Goal: Feedback & Contribution: Contribute content

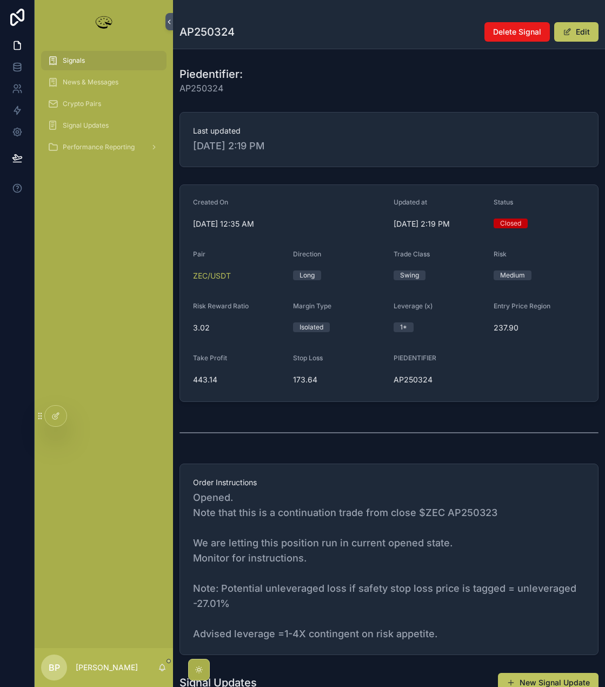
click at [88, 64] on div "Signals" at bounding box center [104, 60] width 112 height 17
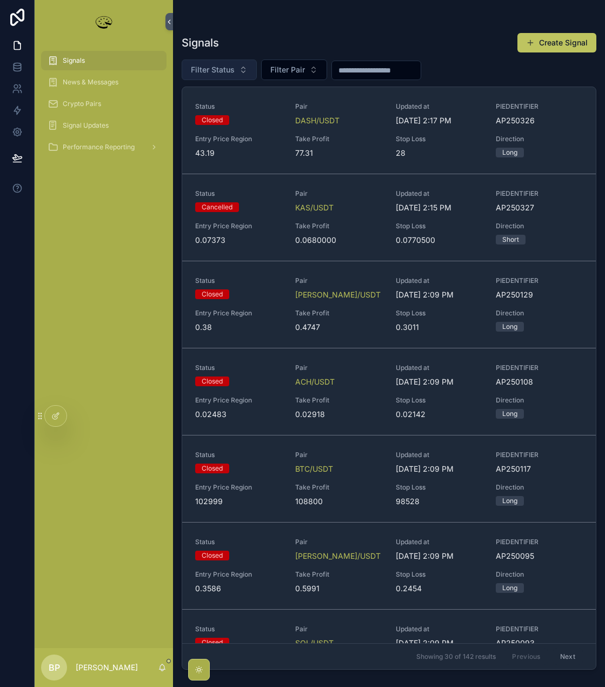
click at [207, 70] on span "Filter Status" at bounding box center [213, 69] width 44 height 11
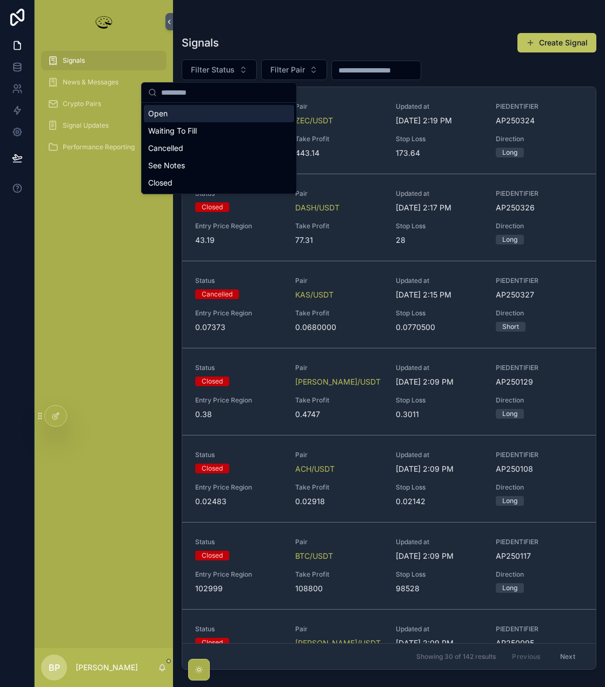
click at [169, 115] on div "Open" at bounding box center [219, 113] width 150 height 17
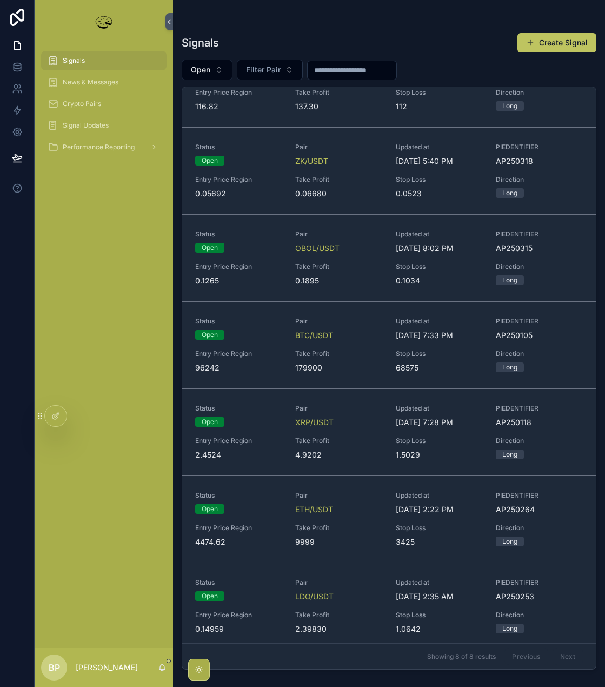
scroll to position [141, 0]
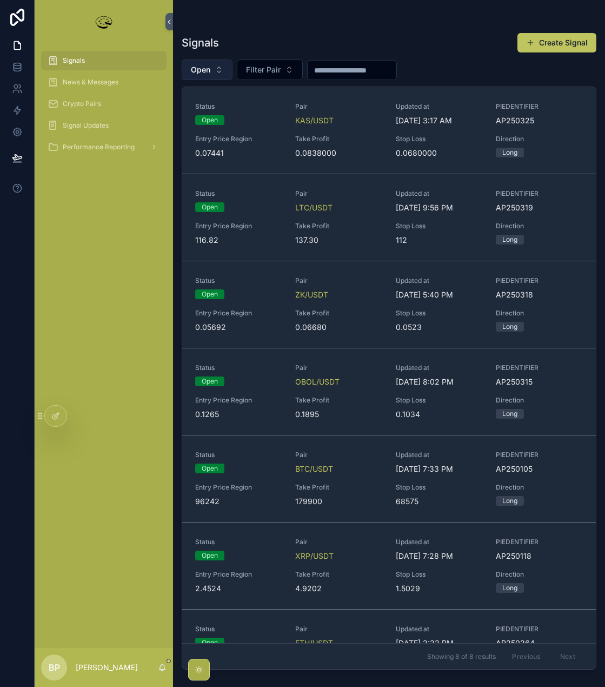
click at [207, 67] on span "Open" at bounding box center [200, 69] width 19 height 11
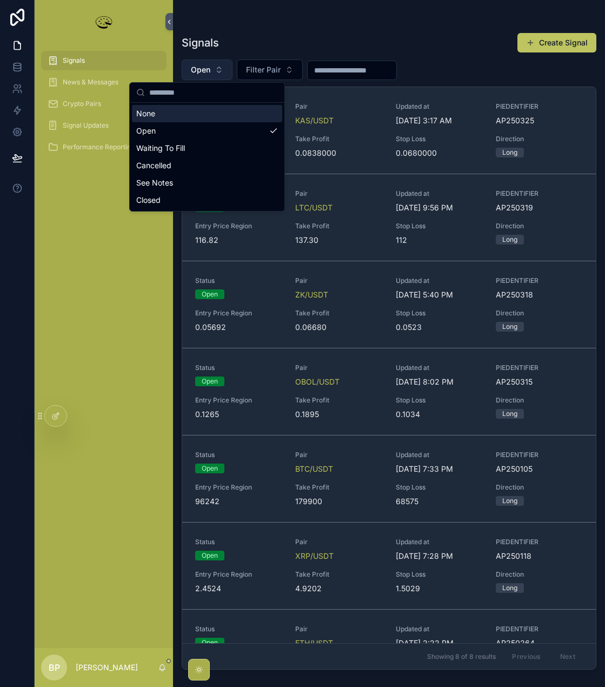
click at [207, 67] on span "Open" at bounding box center [200, 69] width 19 height 11
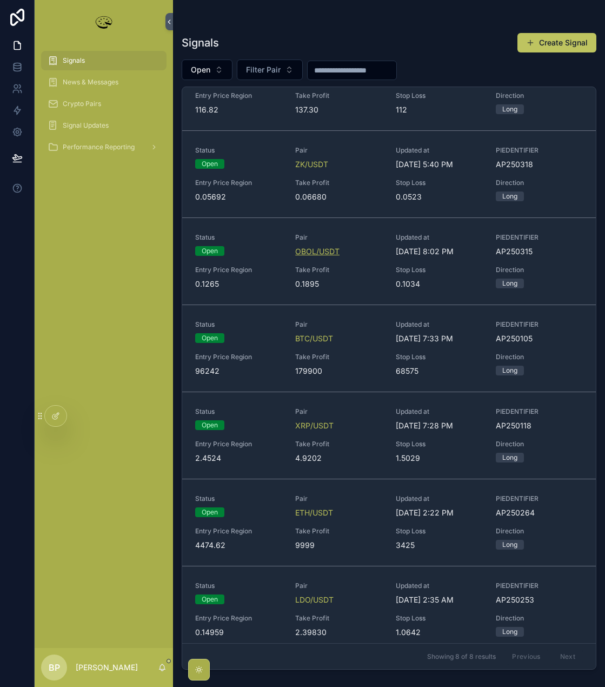
scroll to position [141, 0]
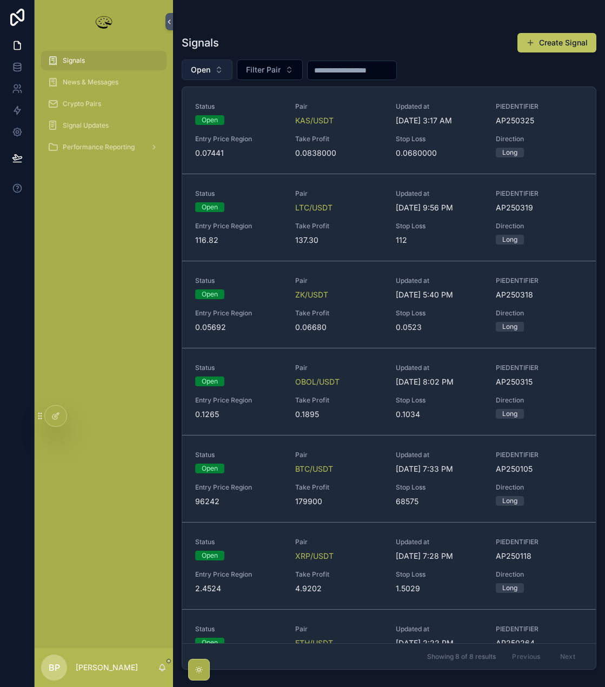
click at [206, 63] on button "Open" at bounding box center [207, 69] width 51 height 21
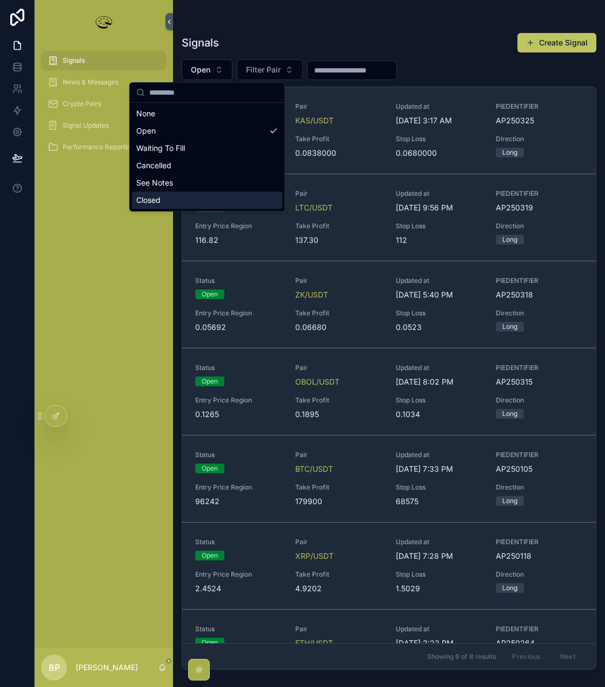
click at [150, 198] on div "Closed" at bounding box center [207, 199] width 150 height 17
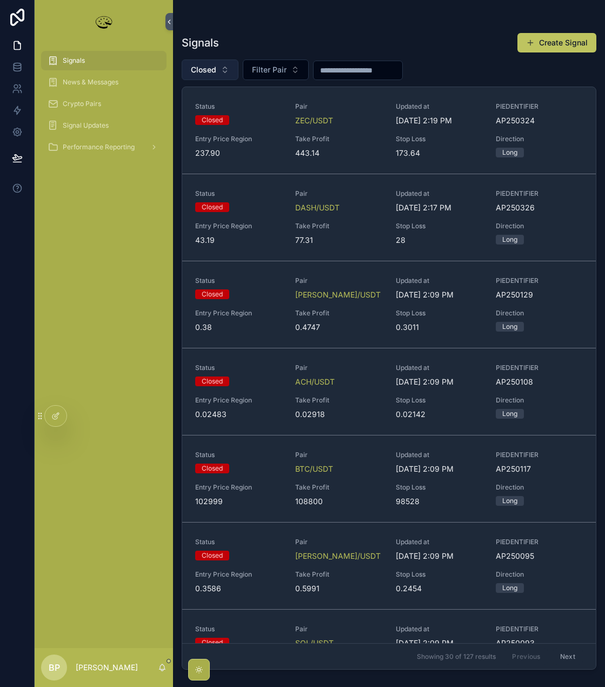
click at [211, 67] on span "Closed" at bounding box center [203, 69] width 25 height 11
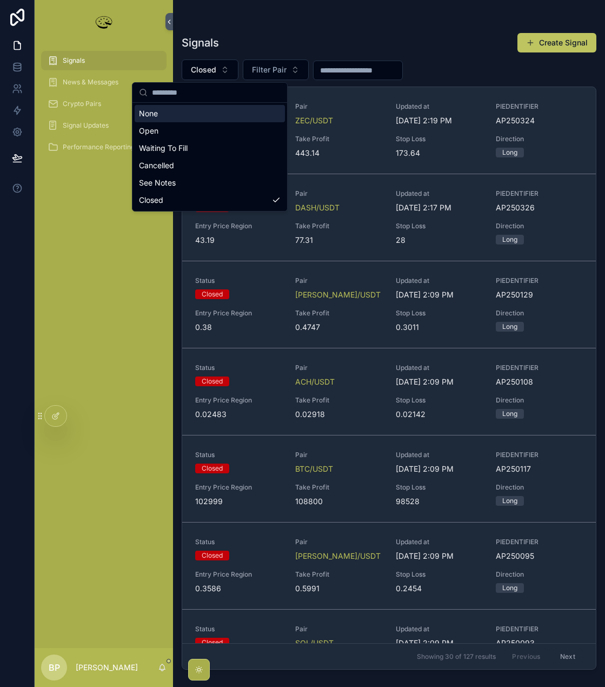
click at [156, 116] on div "None" at bounding box center [210, 113] width 150 height 17
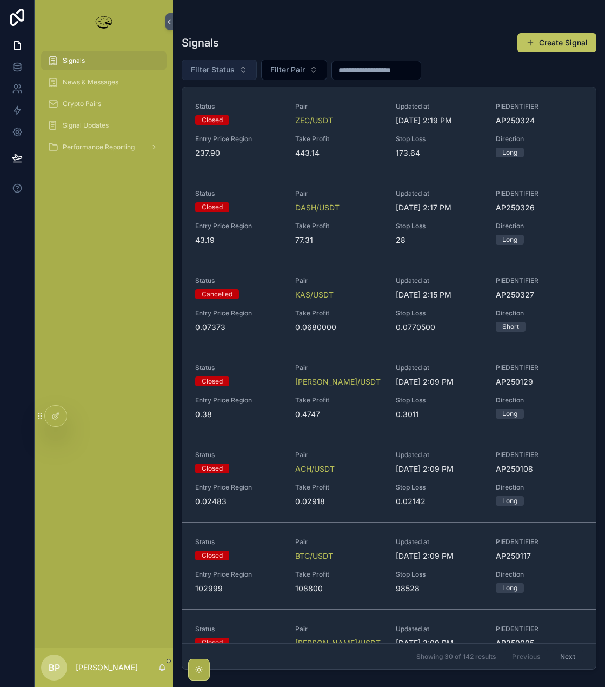
click at [223, 65] on span "Filter Status" at bounding box center [213, 69] width 44 height 11
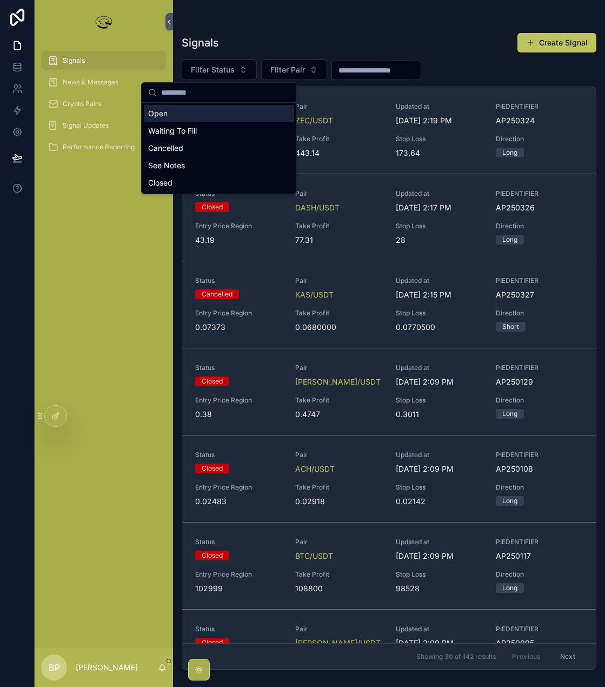
click at [158, 117] on div "Open" at bounding box center [219, 113] width 150 height 17
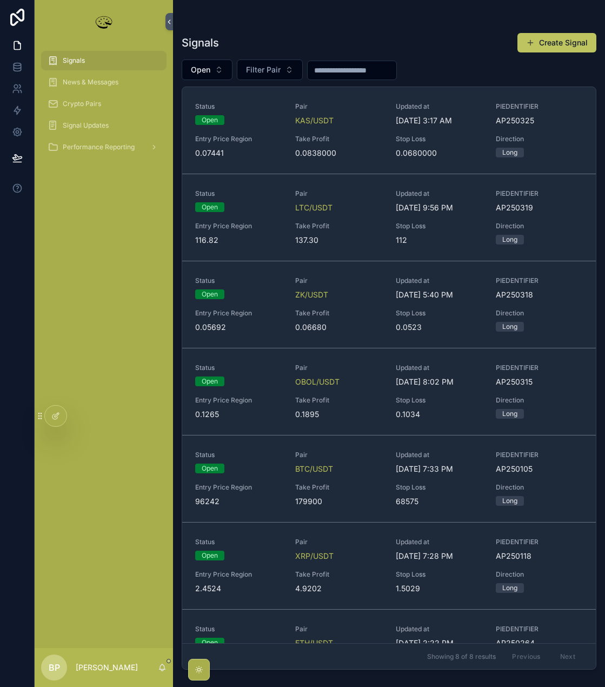
click at [0, 0] on icon at bounding box center [0, 0] width 0 height 0
click at [105, 463] on div "Signals News & Messages Crypto Pairs Signal Updates Performance Reporting" at bounding box center [104, 345] width 138 height 605
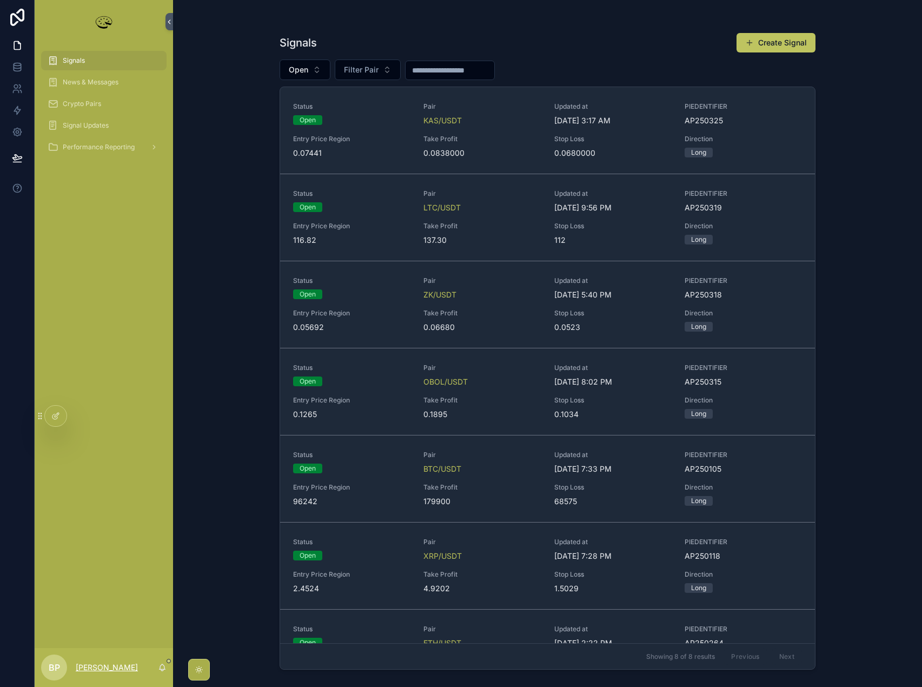
click at [107, 666] on p "[PERSON_NAME]" at bounding box center [107, 667] width 62 height 11
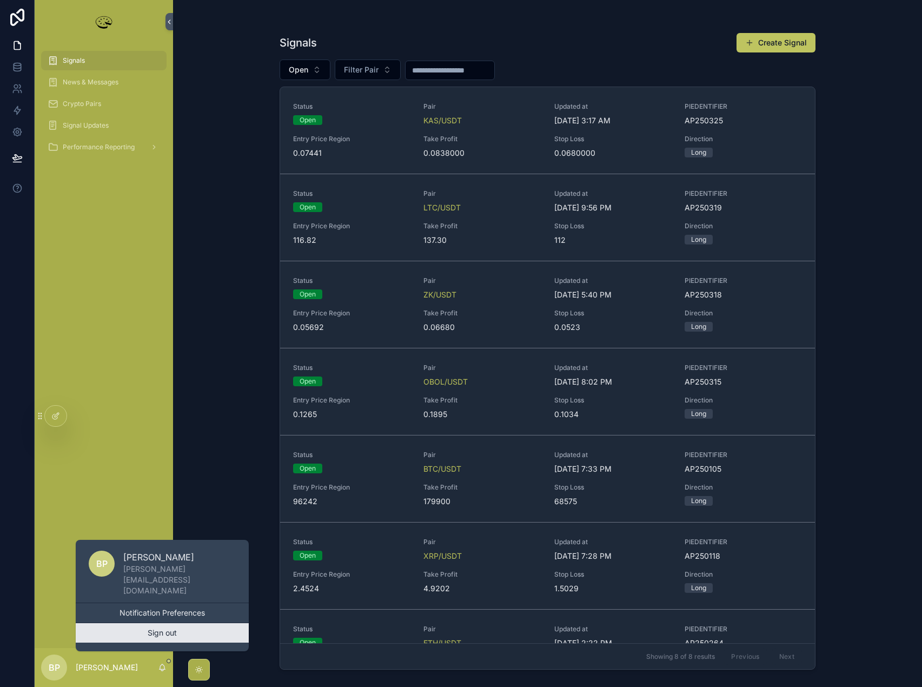
click at [165, 630] on button "Sign out" at bounding box center [162, 632] width 173 height 19
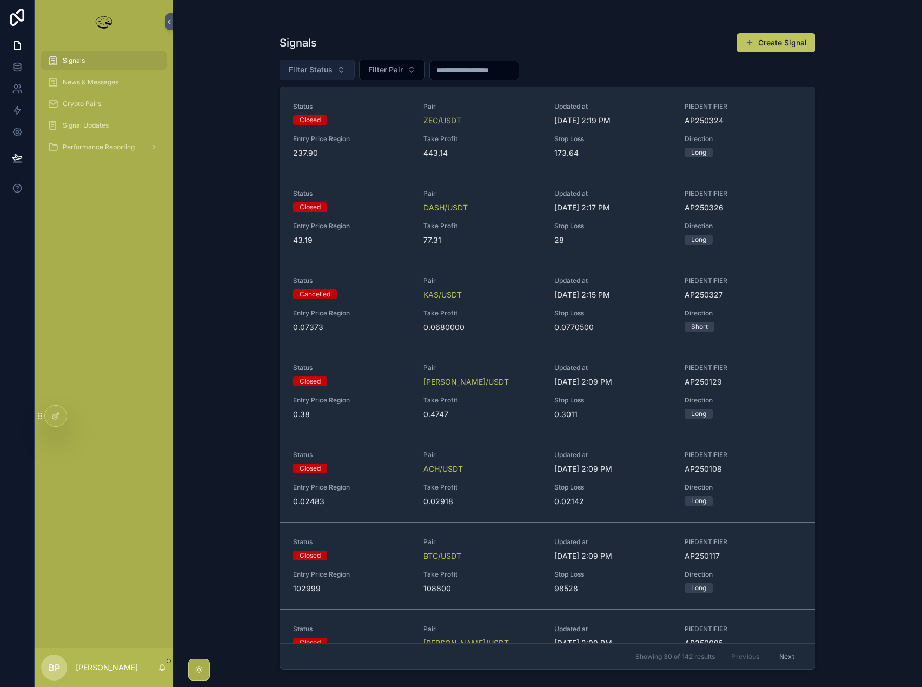
click at [306, 66] on span "Filter Status" at bounding box center [311, 69] width 44 height 11
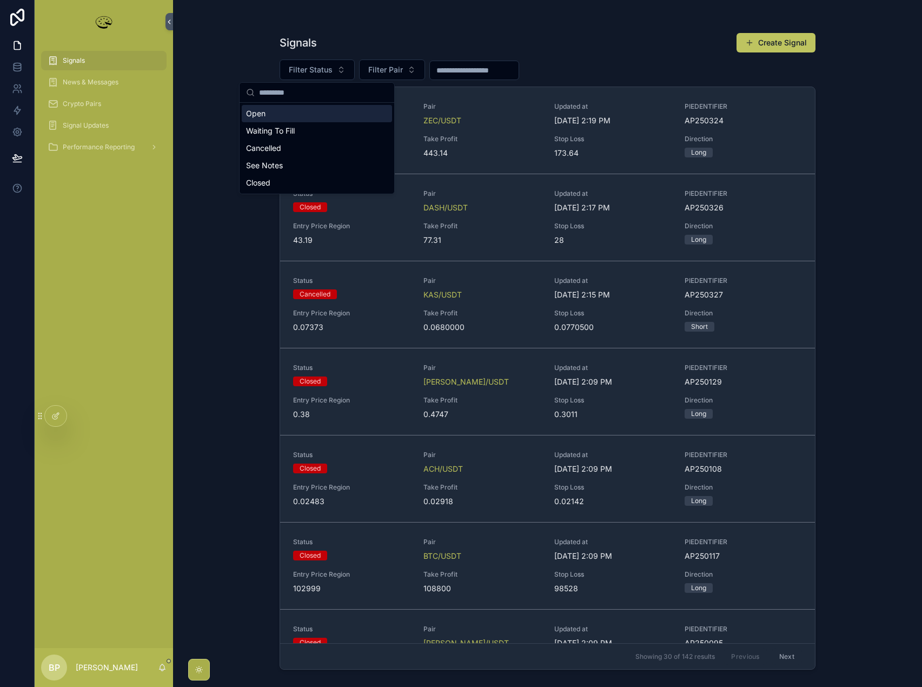
click at [267, 117] on div "Open" at bounding box center [317, 113] width 150 height 17
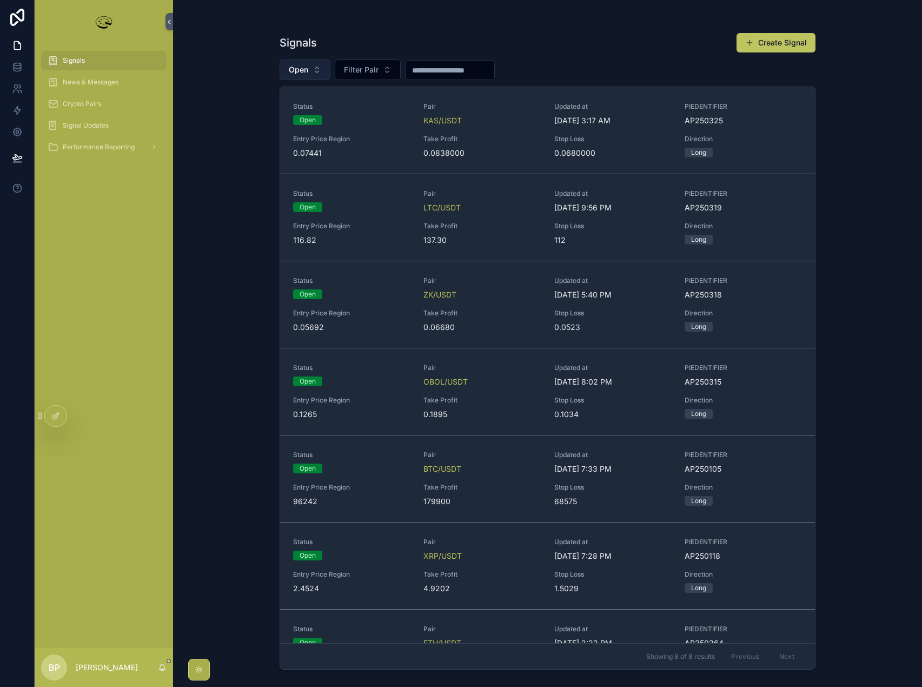
click at [305, 74] on span "Open" at bounding box center [298, 69] width 19 height 11
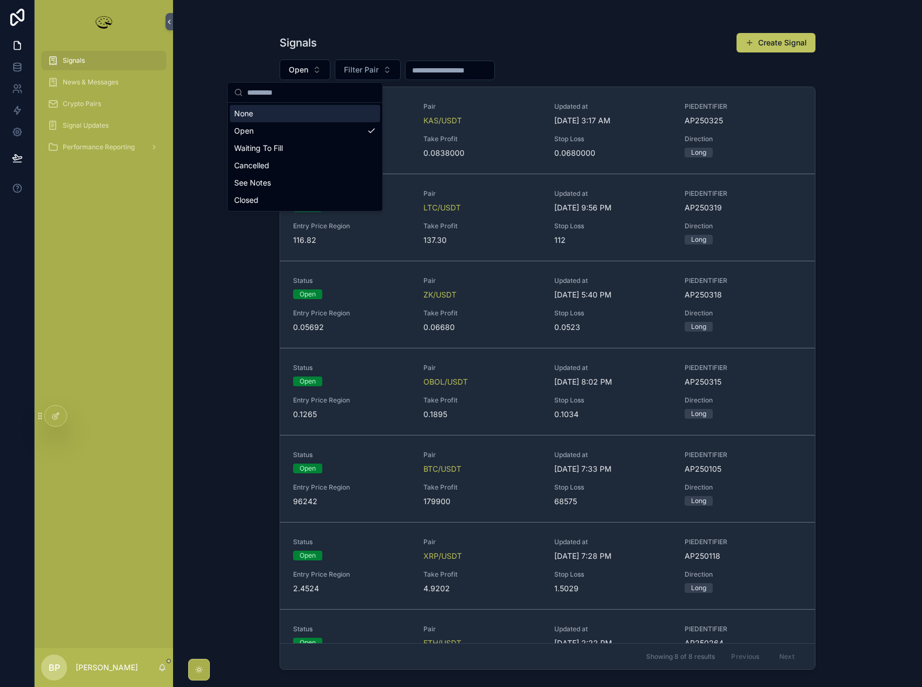
click at [249, 117] on div "None" at bounding box center [305, 113] width 150 height 17
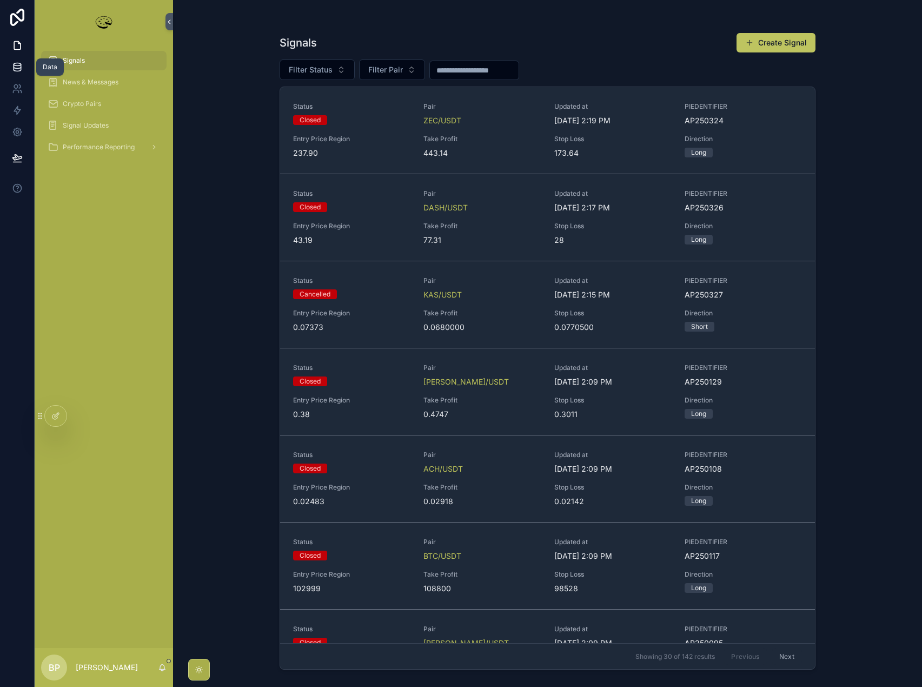
click at [14, 68] on icon at bounding box center [17, 66] width 7 height 4
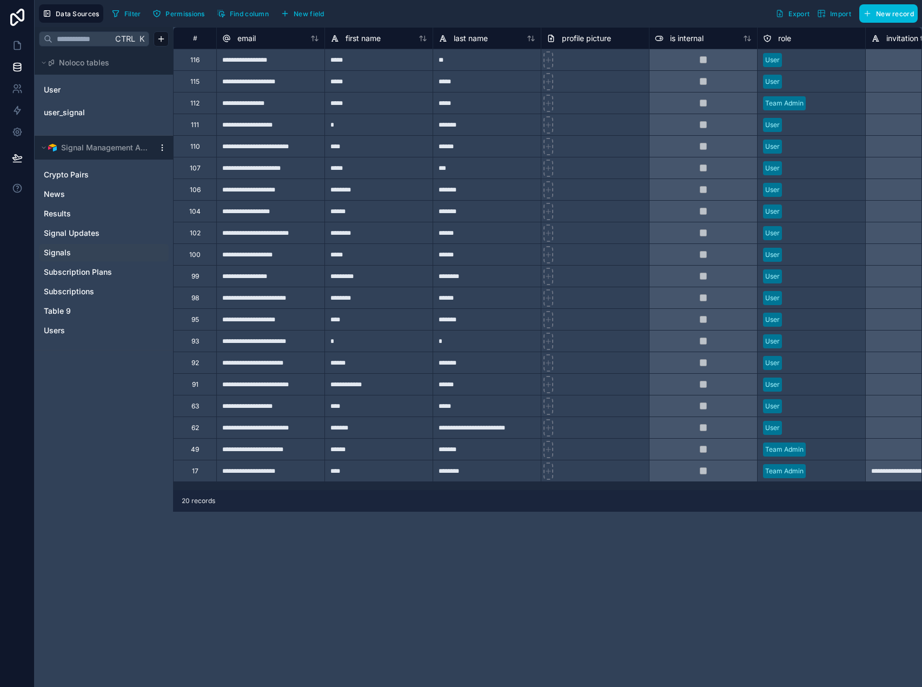
click at [57, 253] on span "Signals" at bounding box center [57, 252] width 27 height 11
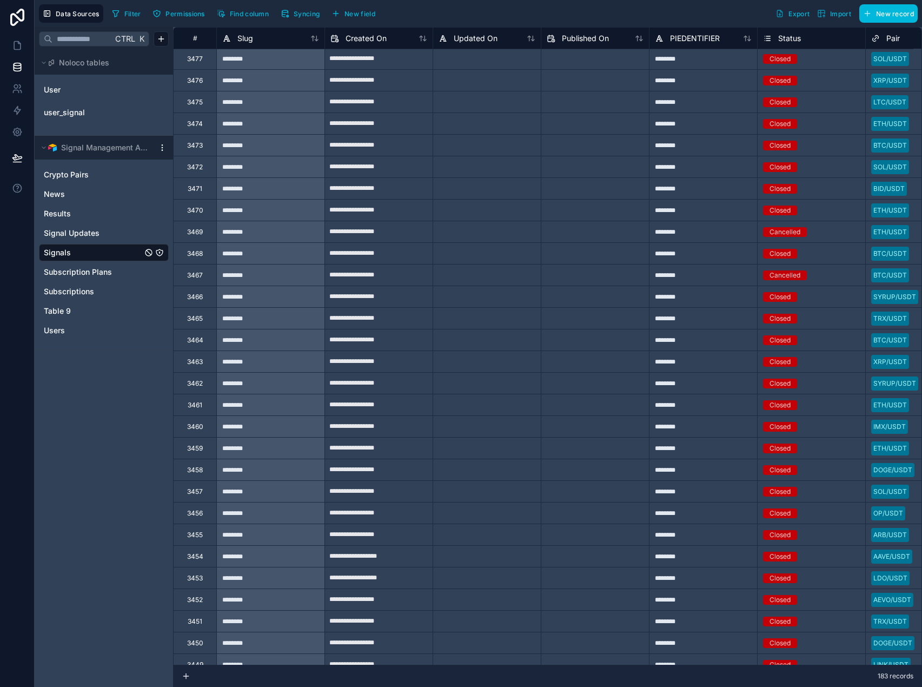
scroll to position [366, 0]
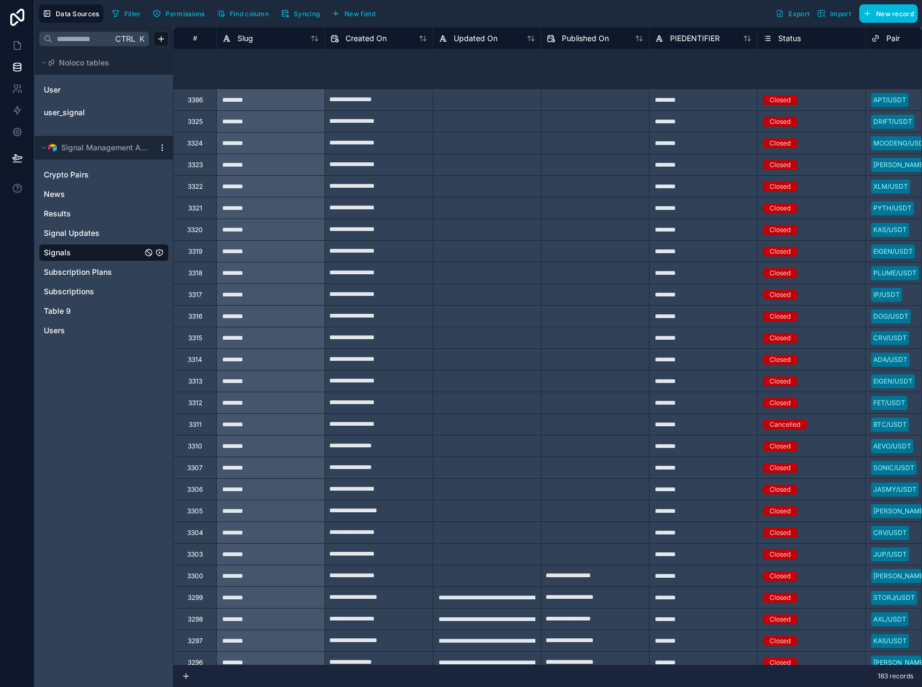
scroll to position [3556, 0]
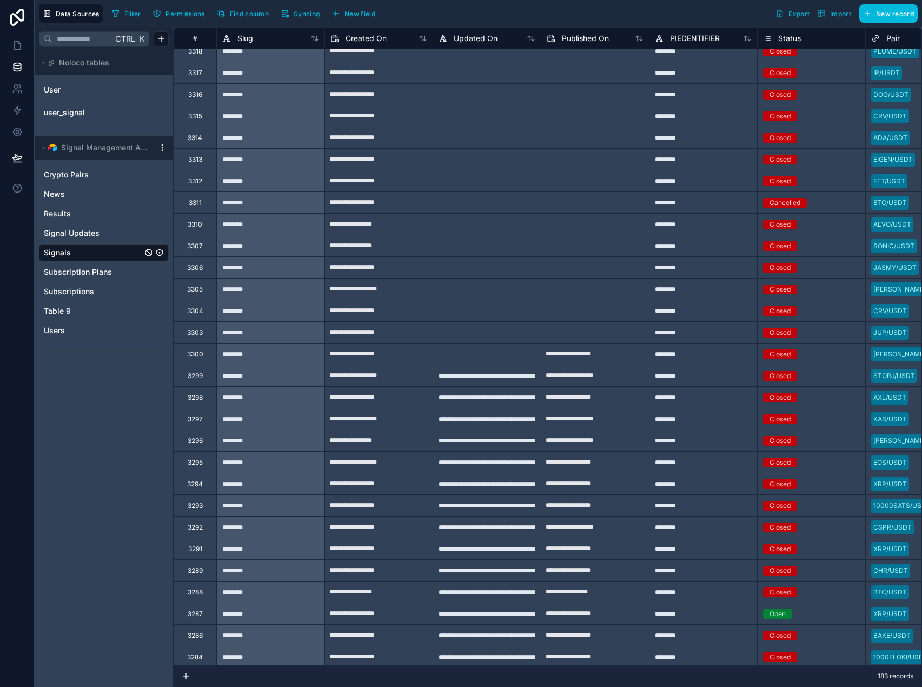
click at [488, 44] on div "Updated On" at bounding box center [468, 38] width 59 height 13
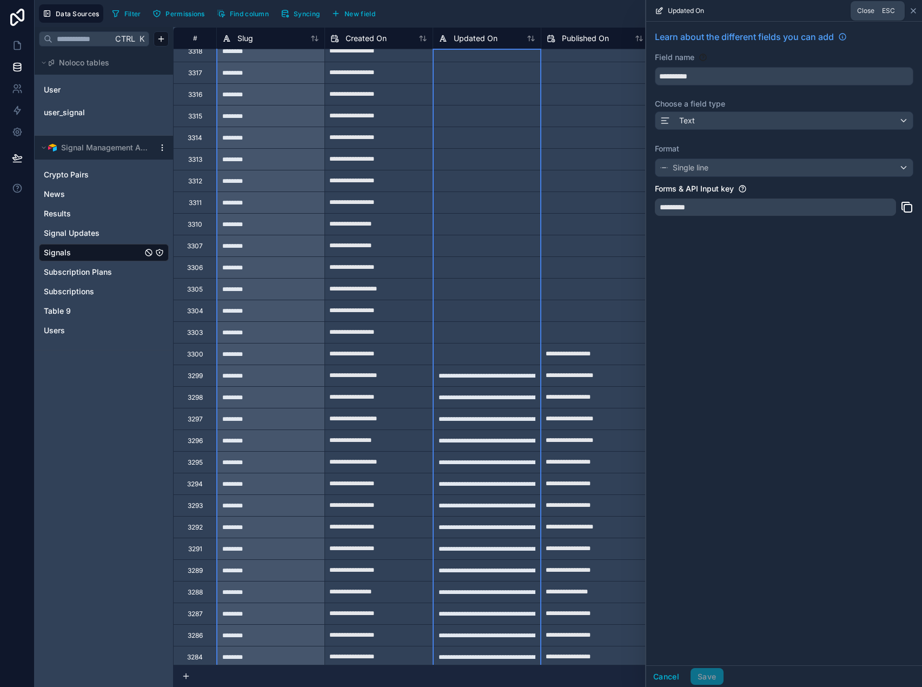
click at [911, 11] on icon at bounding box center [913, 10] width 9 height 9
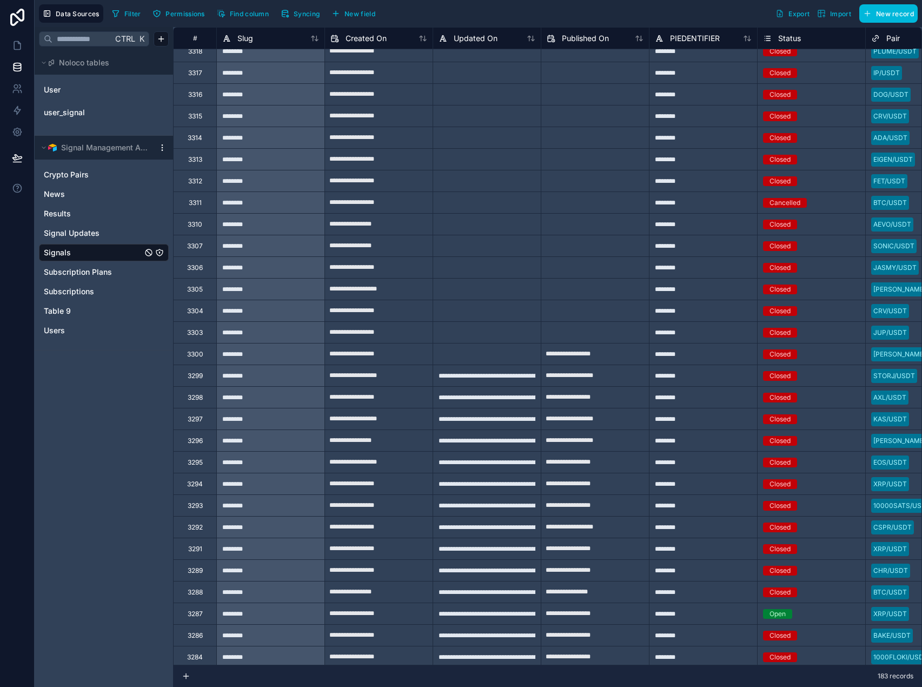
click at [529, 37] on icon at bounding box center [529, 38] width 3 height 5
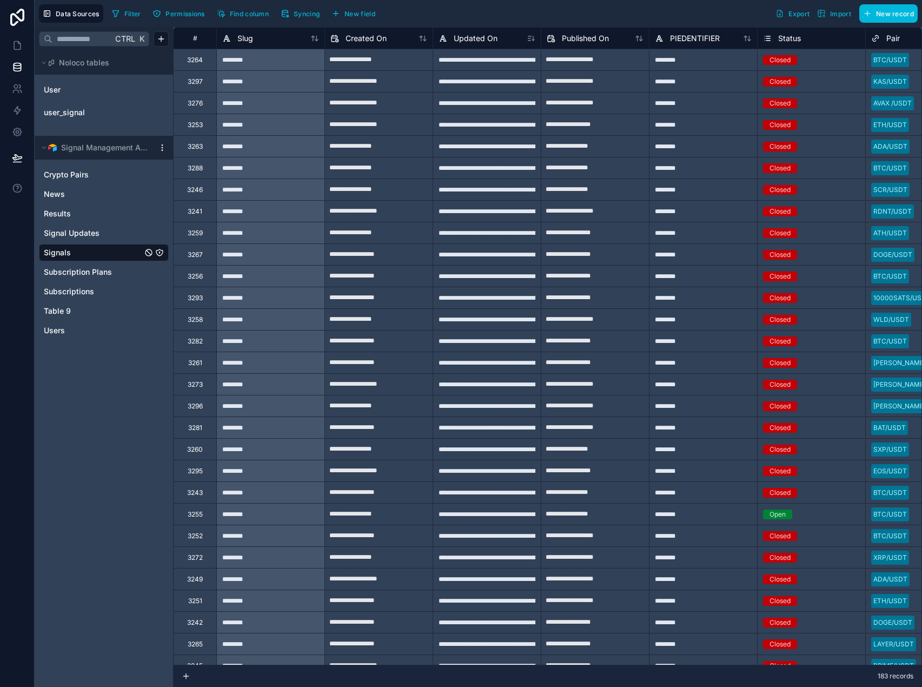
click at [187, 59] on div "3264" at bounding box center [195, 60] width 16 height 9
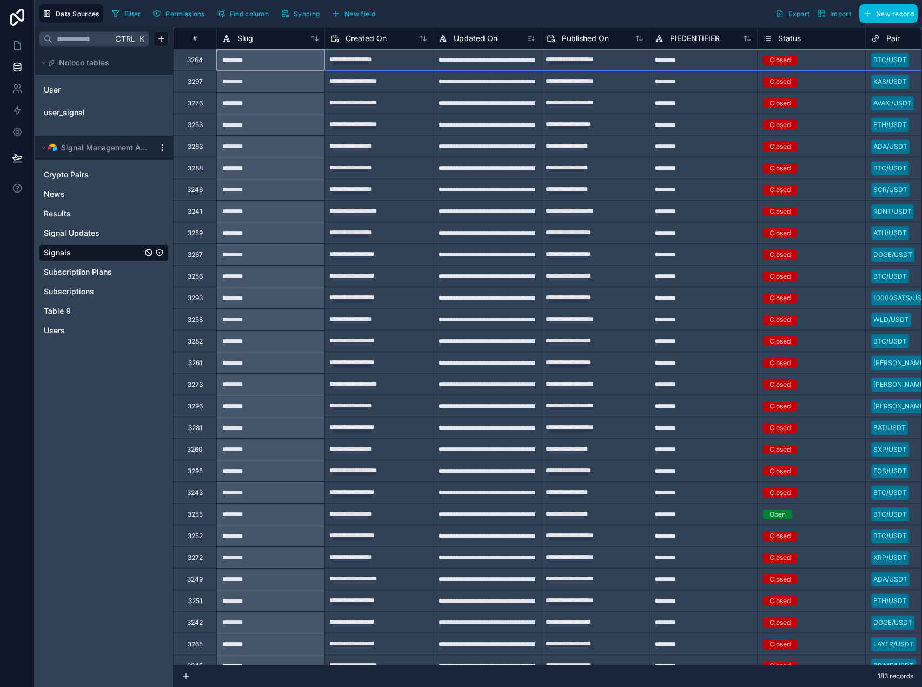
click at [196, 623] on div "3242" at bounding box center [195, 622] width 16 height 9
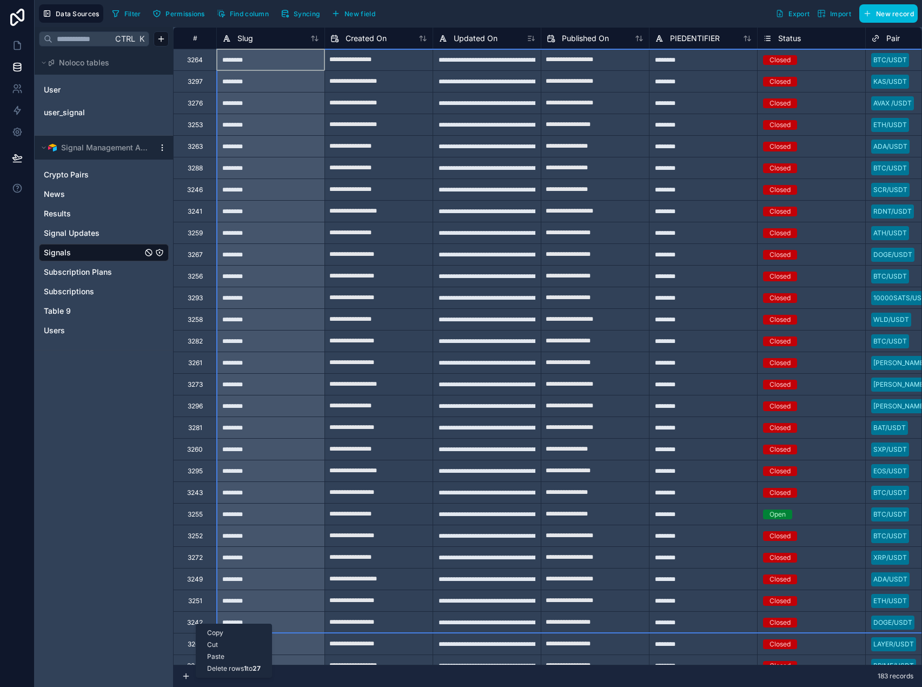
click at [234, 667] on div "Delete rows 1 to 27" at bounding box center [233, 668] width 75 height 12
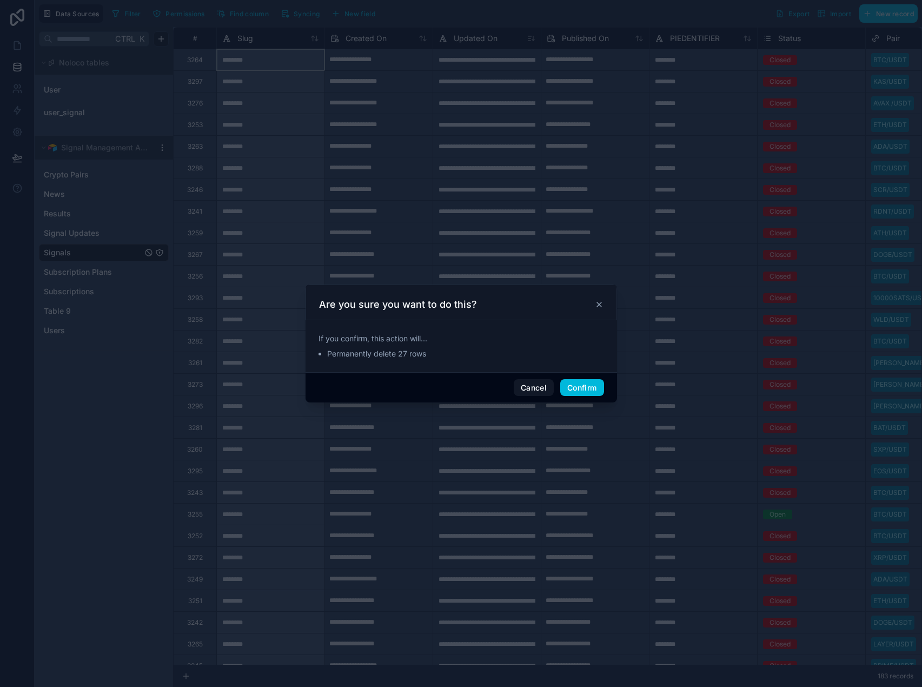
click at [574, 389] on button "Confirm" at bounding box center [581, 387] width 43 height 17
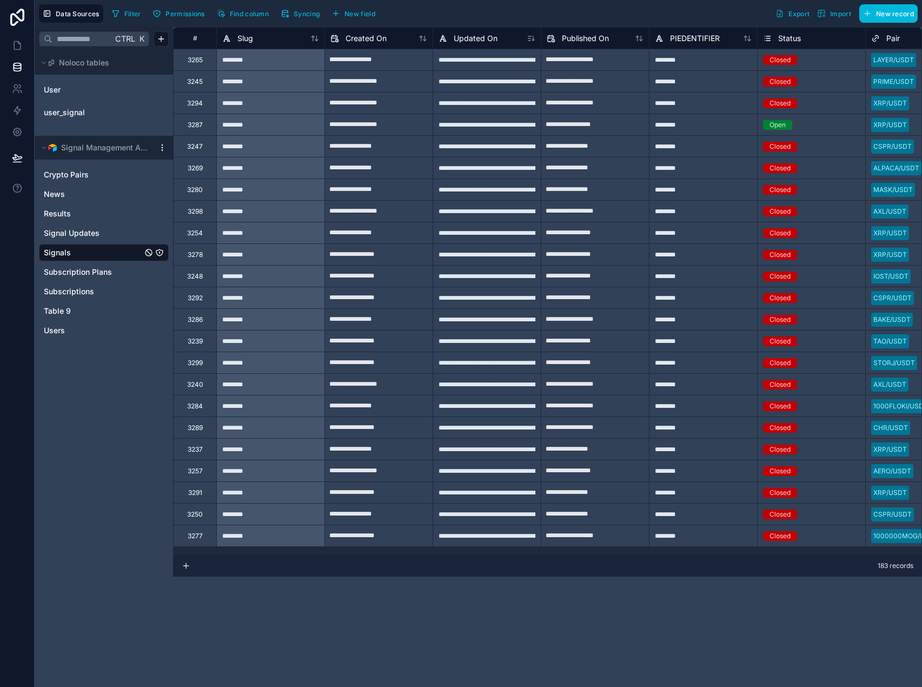
type input "**********"
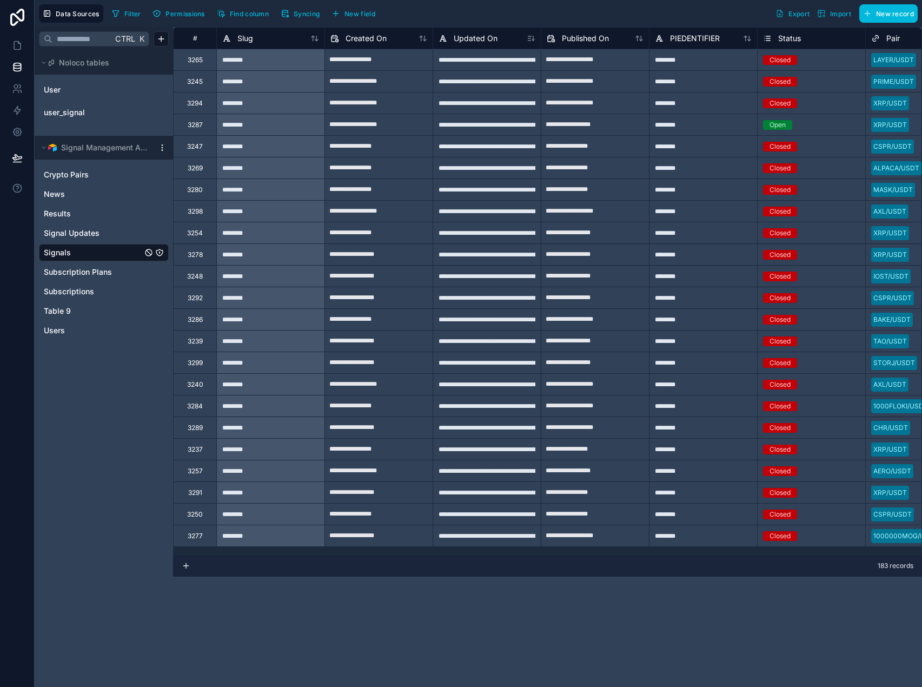
type input "**********"
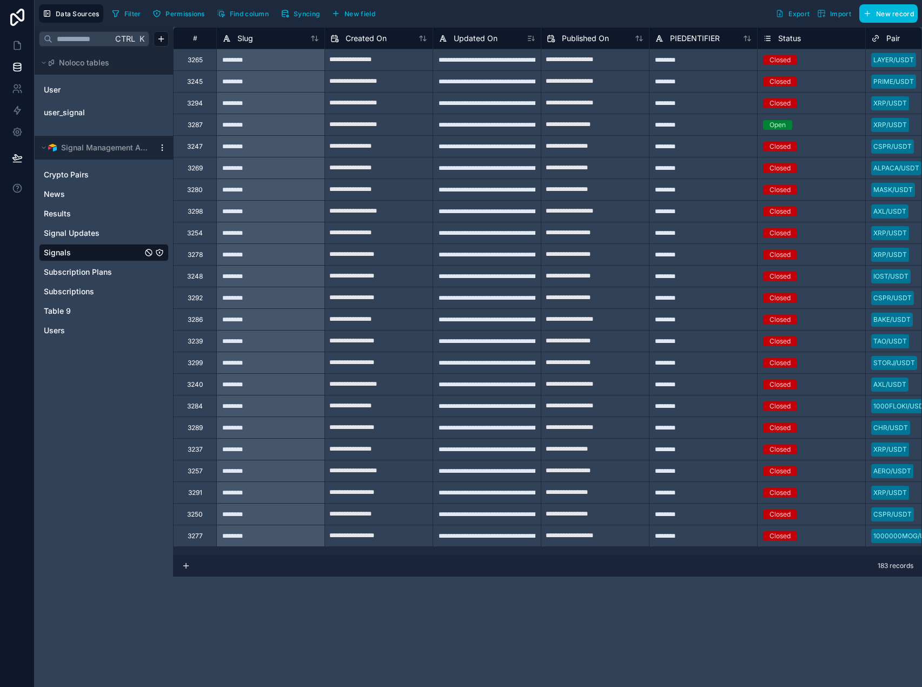
type input "**********"
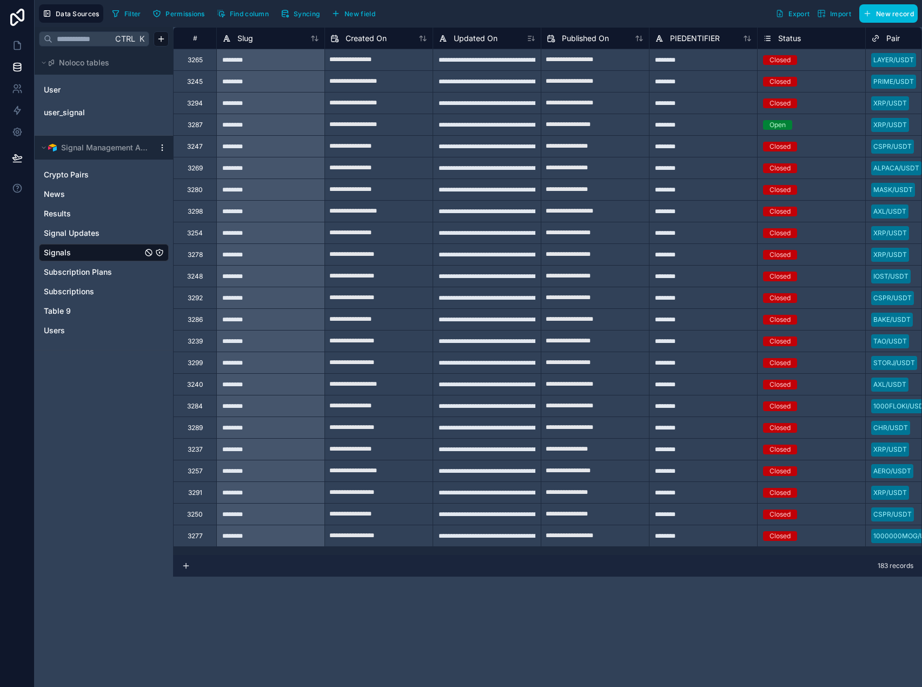
type input "**********"
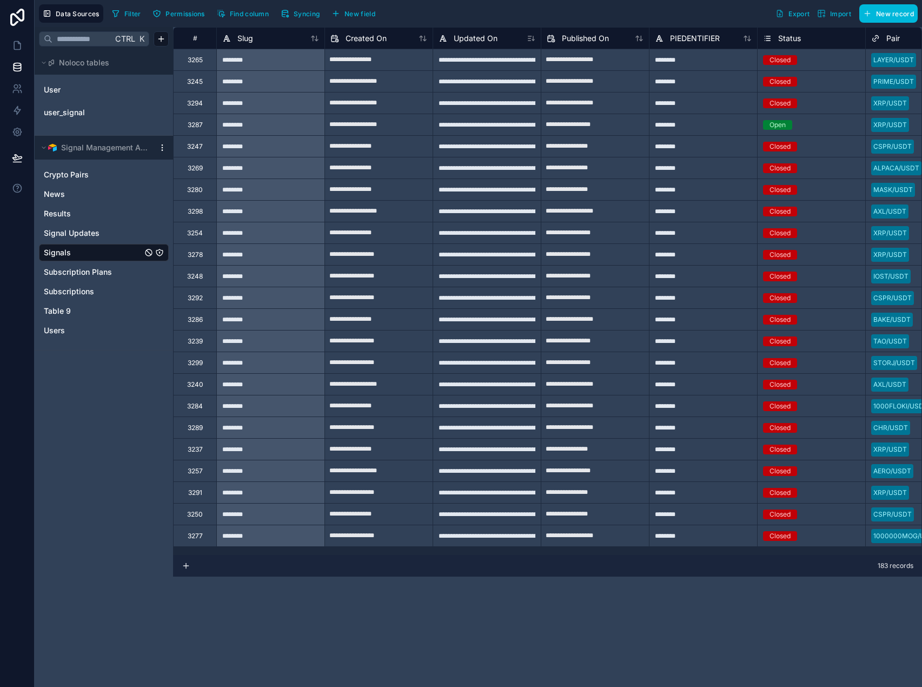
type input "**********"
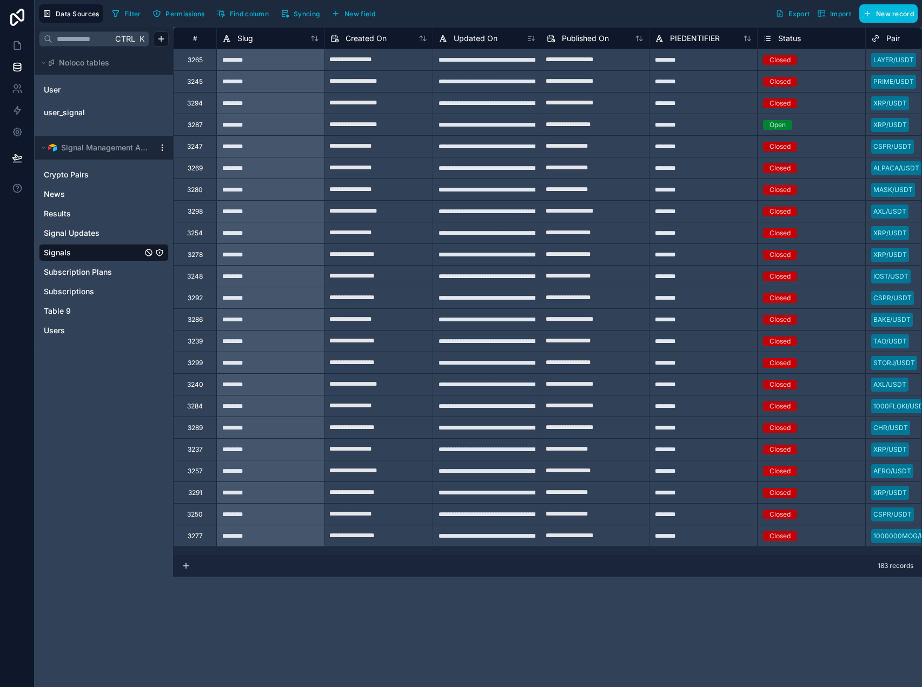
type input "**********"
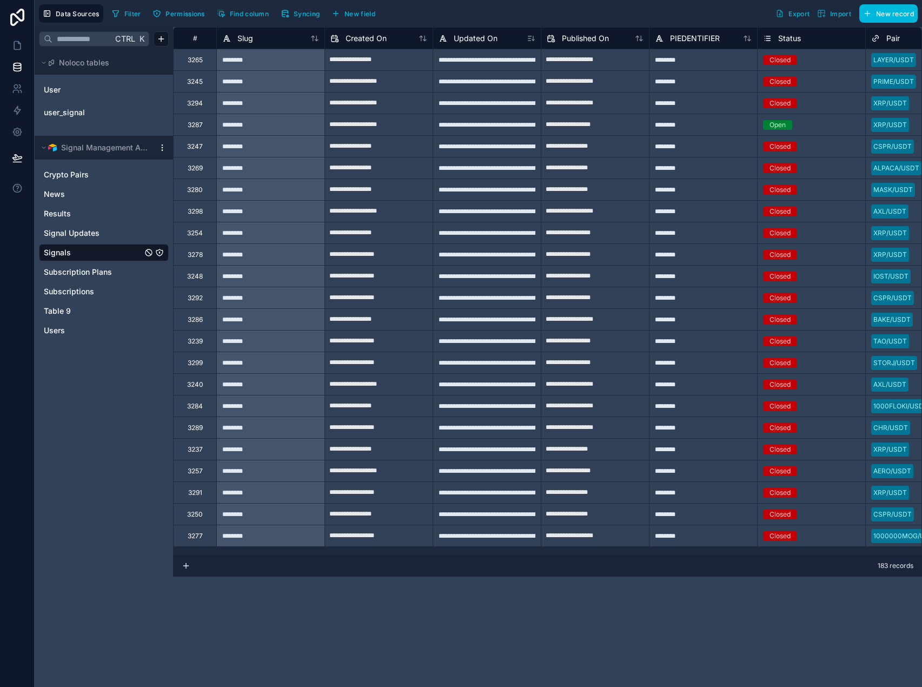
type input "**********"
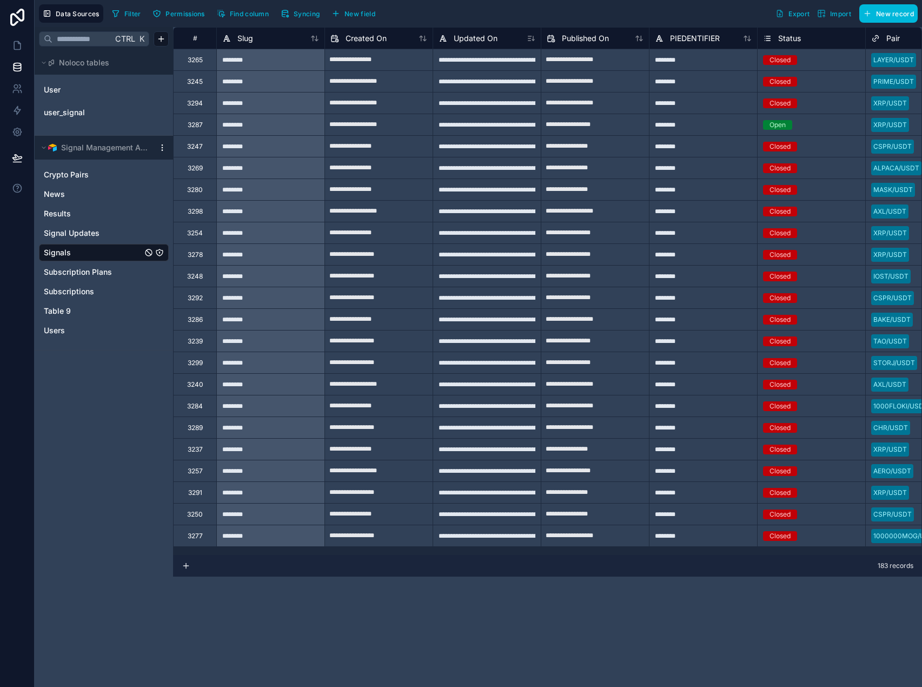
type input "**********"
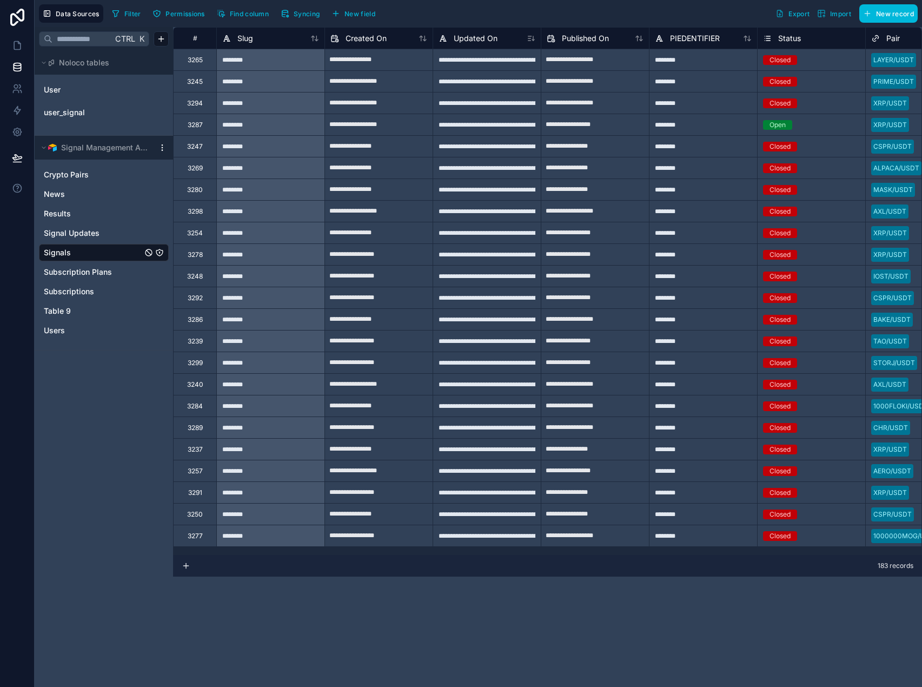
type input "**********"
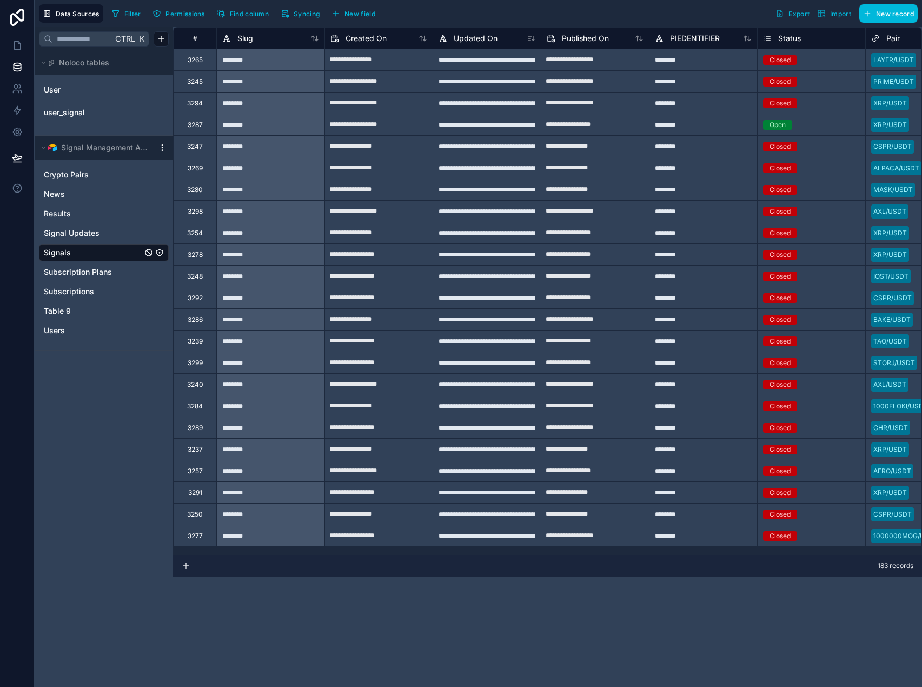
type input "**********"
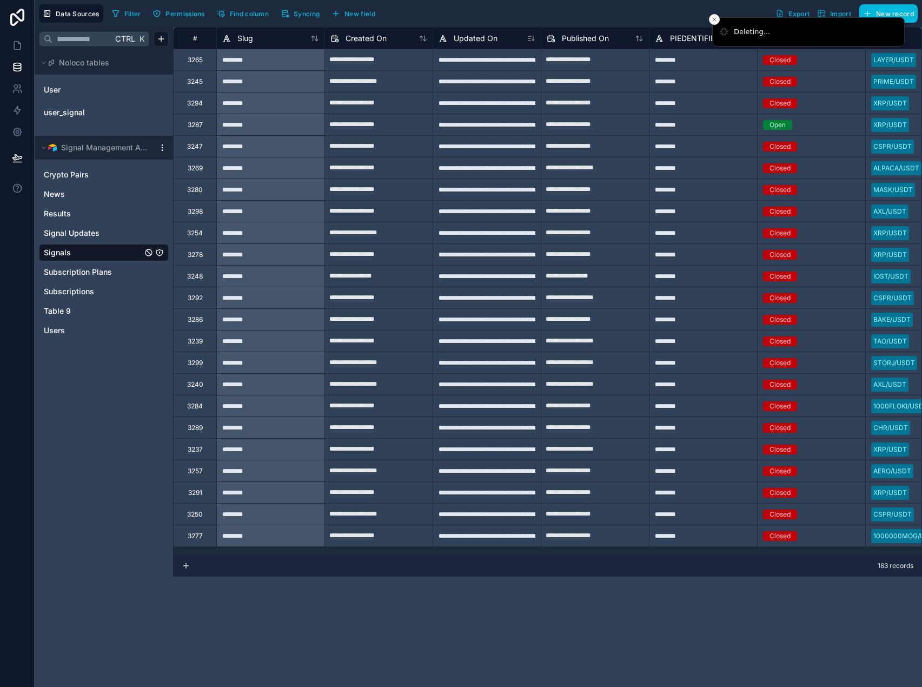
click at [196, 57] on div "3265" at bounding box center [195, 60] width 15 height 9
click at [201, 538] on div "3277" at bounding box center [195, 536] width 15 height 9
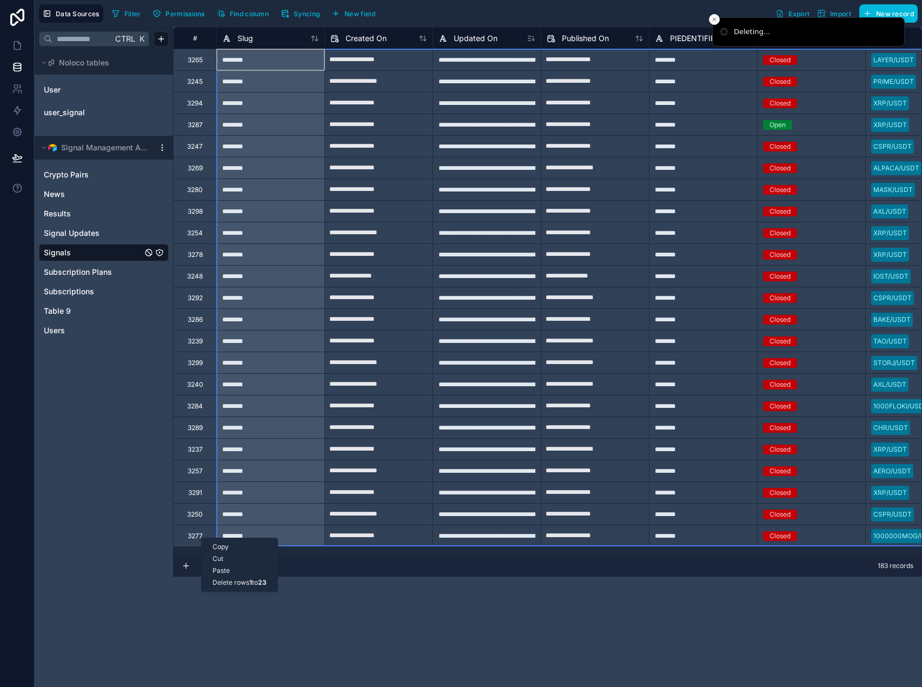
click at [235, 579] on div "Delete rows 1 to 23" at bounding box center [240, 582] width 76 height 12
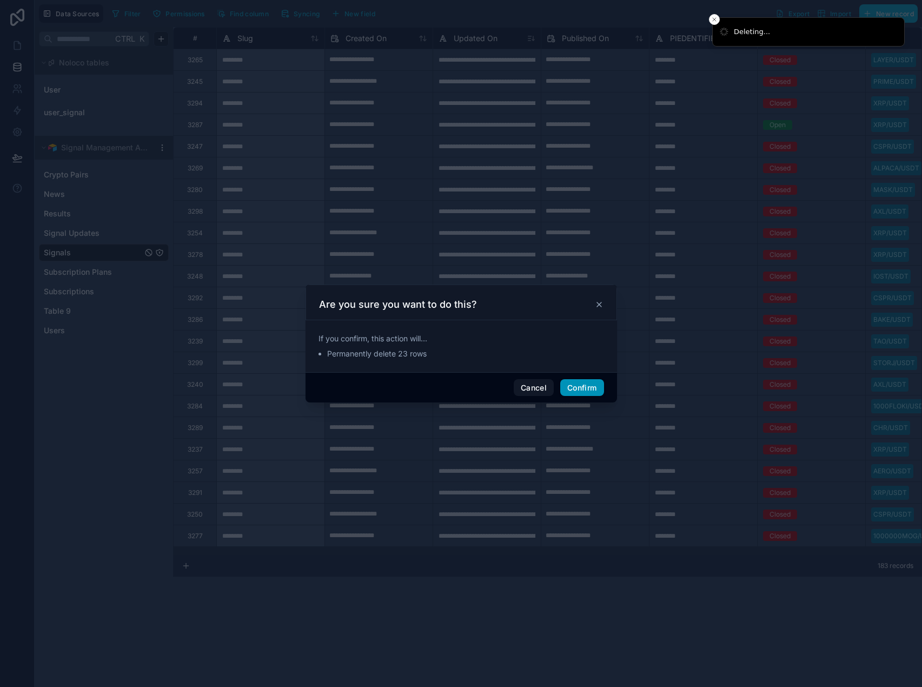
click at [585, 382] on button "Confirm" at bounding box center [581, 387] width 43 height 17
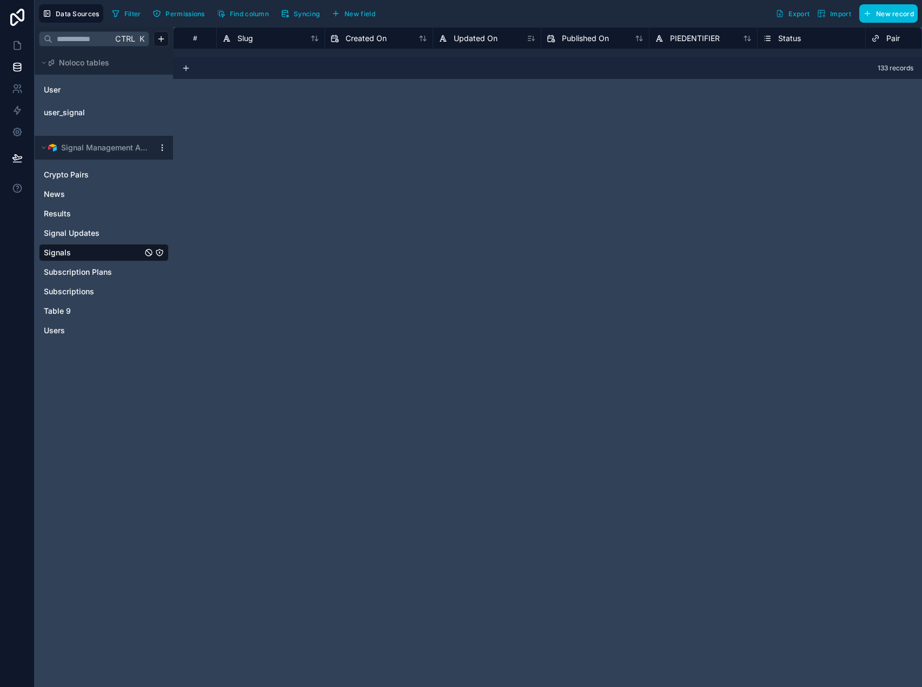
click at [65, 250] on span "Signals" at bounding box center [57, 252] width 27 height 11
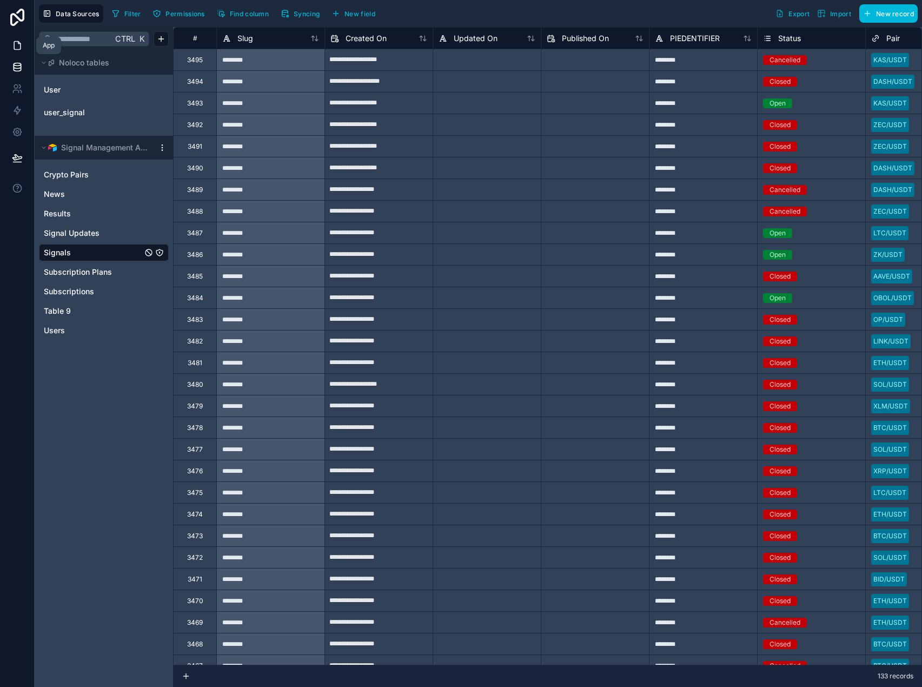
click at [16, 44] on icon at bounding box center [17, 45] width 11 height 11
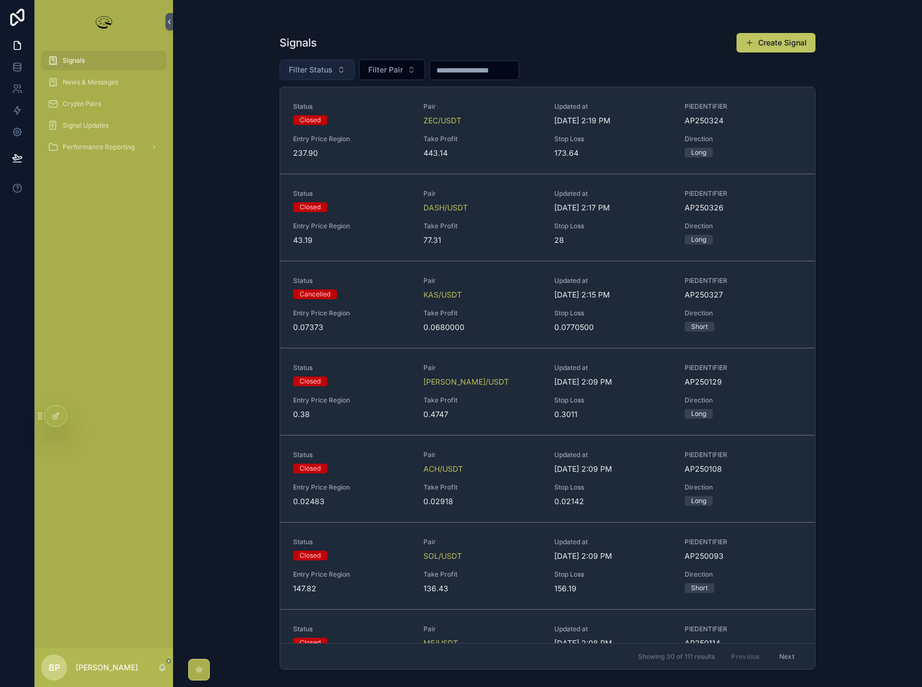
click at [320, 68] on span "Filter Status" at bounding box center [311, 69] width 44 height 11
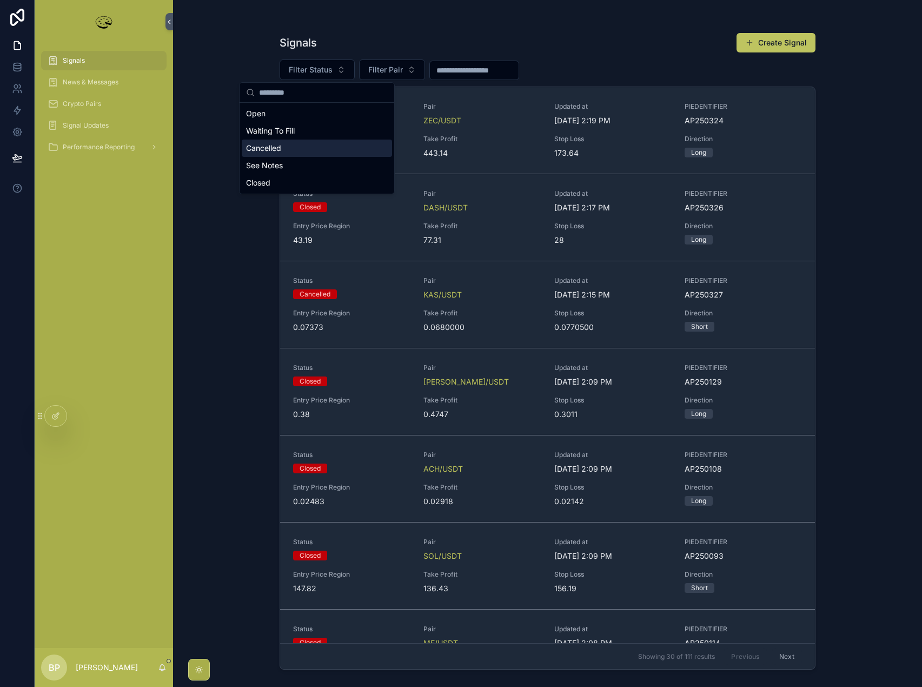
click at [276, 150] on div "Cancelled" at bounding box center [317, 148] width 150 height 17
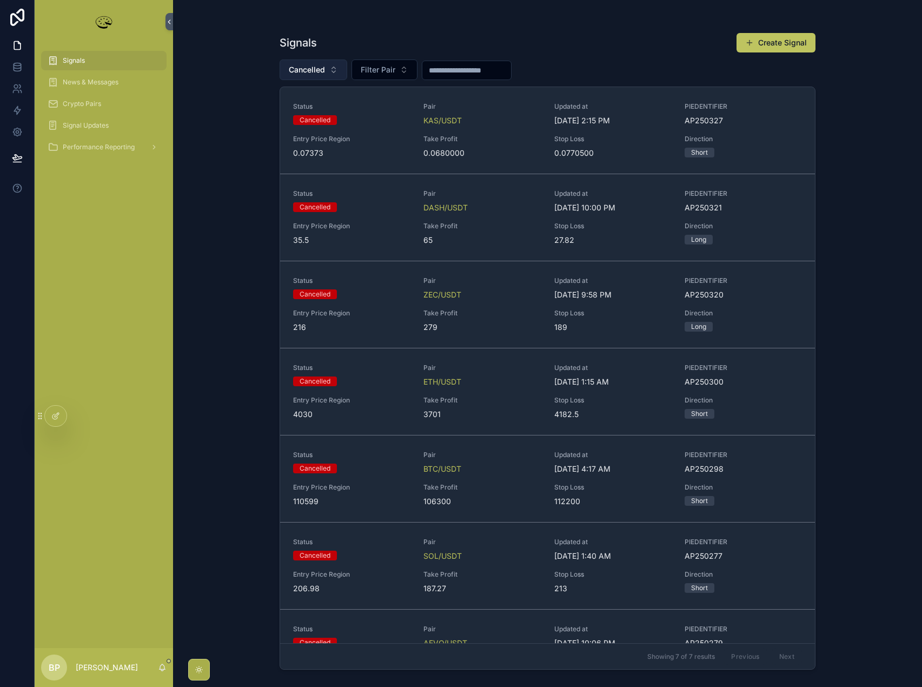
click at [312, 72] on span "Cancelled" at bounding box center [307, 69] width 36 height 11
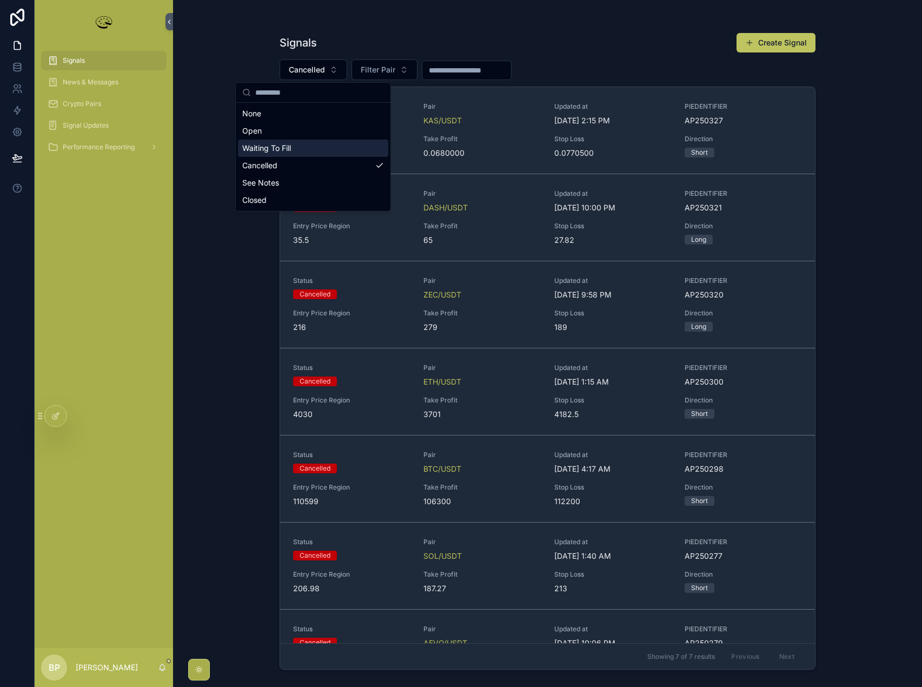
click at [287, 146] on div "Waiting To Fill" at bounding box center [313, 148] width 150 height 17
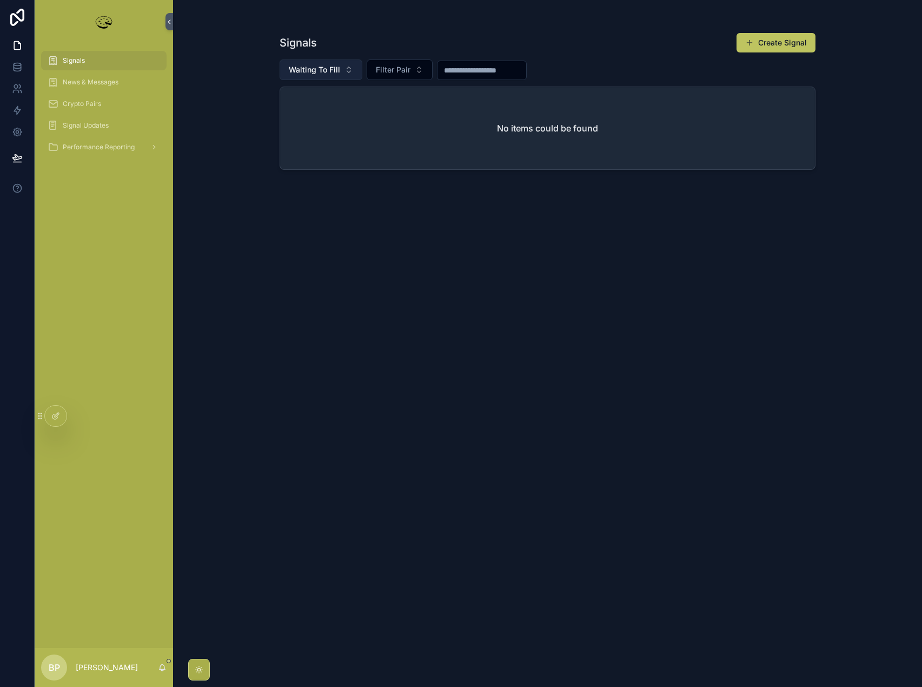
click at [314, 71] on span "Waiting To Fill" at bounding box center [314, 69] width 51 height 11
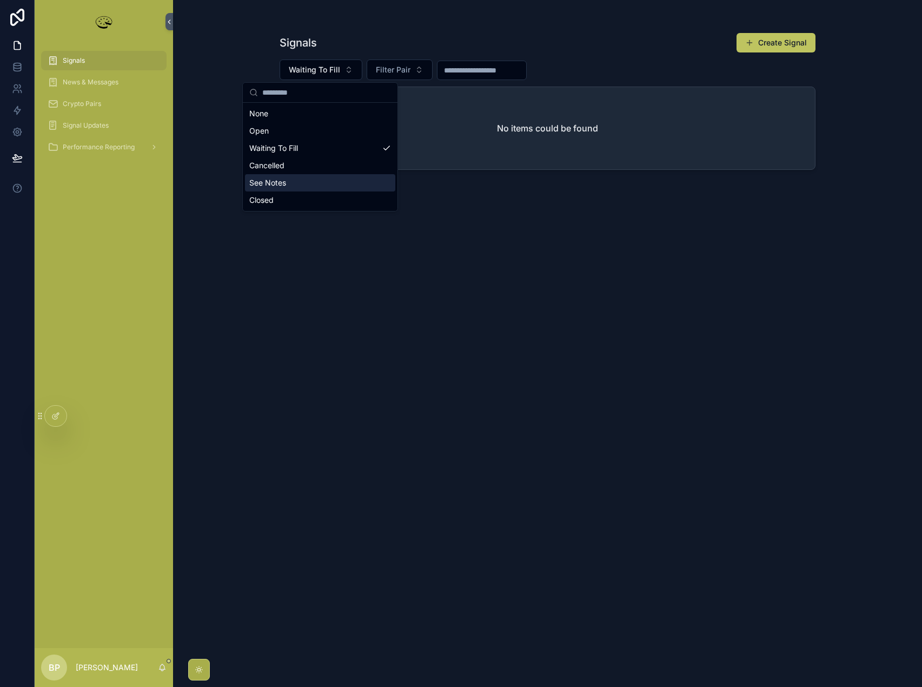
click at [293, 177] on div "See Notes" at bounding box center [320, 182] width 150 height 17
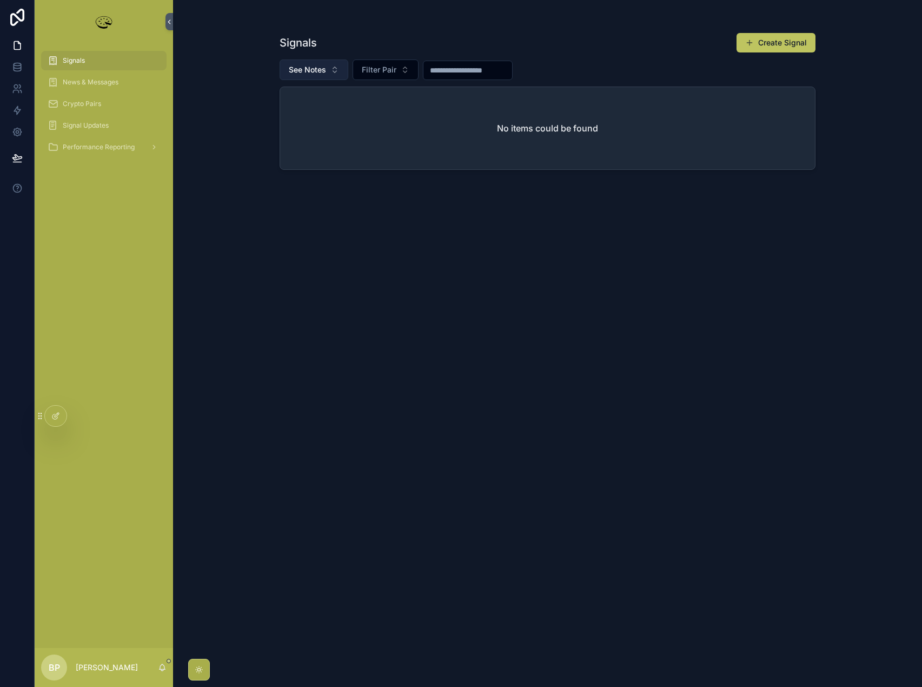
click at [313, 72] on span "See Notes" at bounding box center [307, 69] width 37 height 11
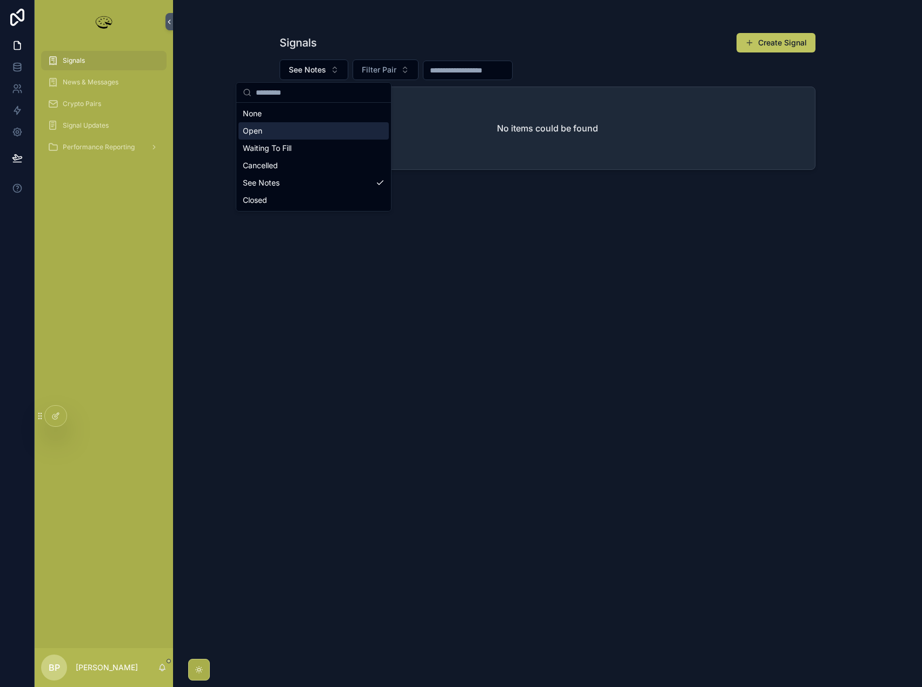
click at [266, 129] on div "Open" at bounding box center [313, 130] width 150 height 17
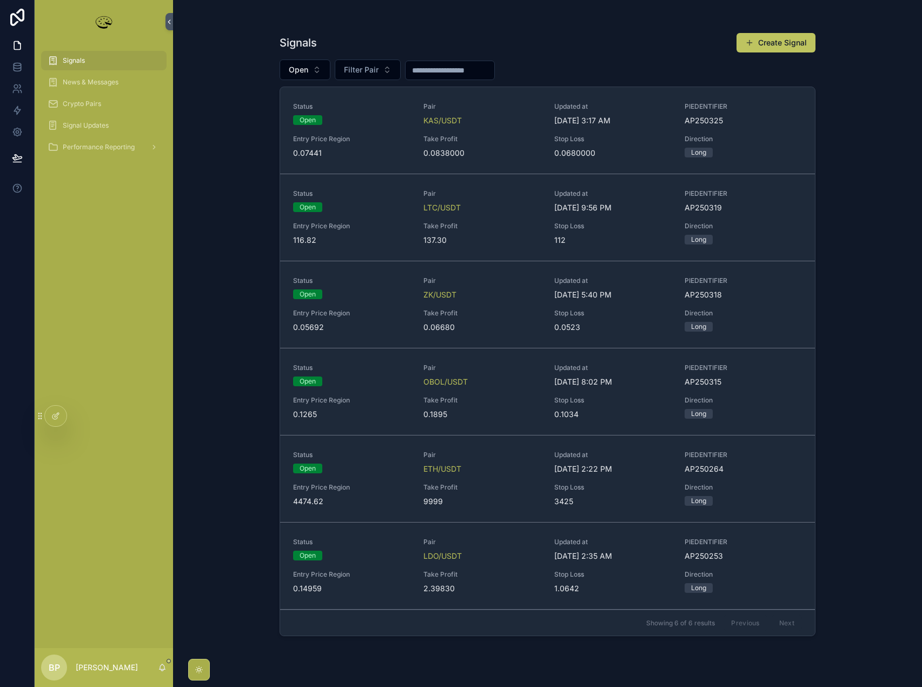
click at [437, 67] on input "scrollable content" at bounding box center [450, 70] width 89 height 15
click at [295, 68] on span "Open" at bounding box center [298, 69] width 19 height 11
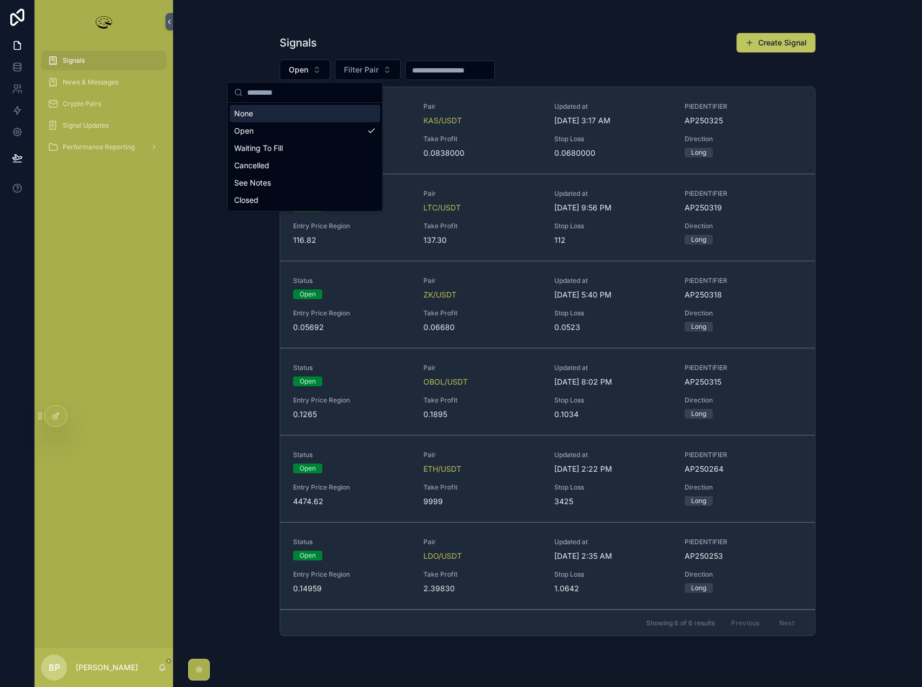
click at [254, 114] on div "None" at bounding box center [305, 113] width 150 height 17
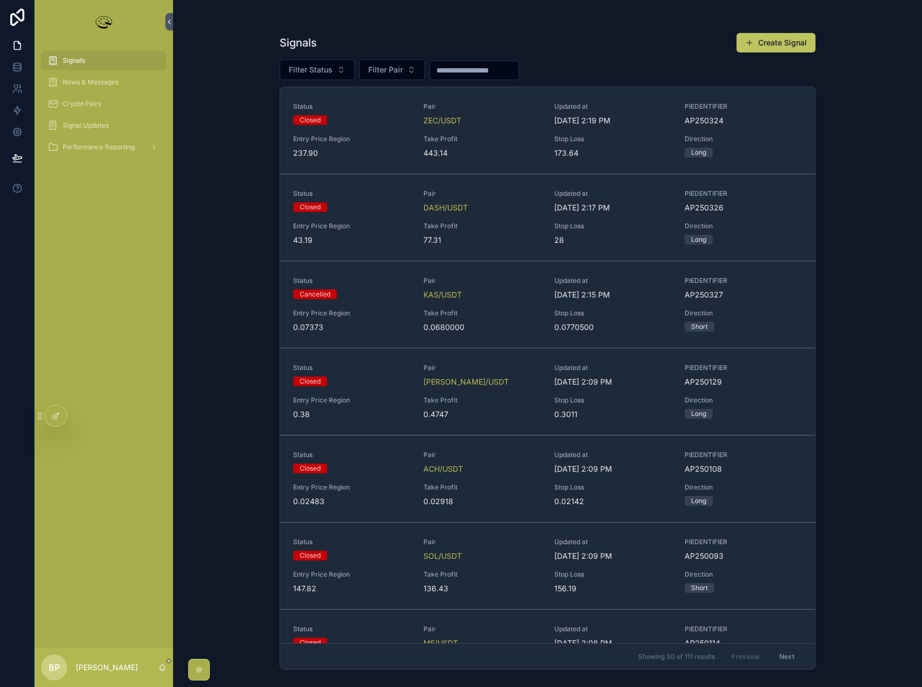
click at [492, 68] on input "scrollable content" at bounding box center [474, 70] width 89 height 15
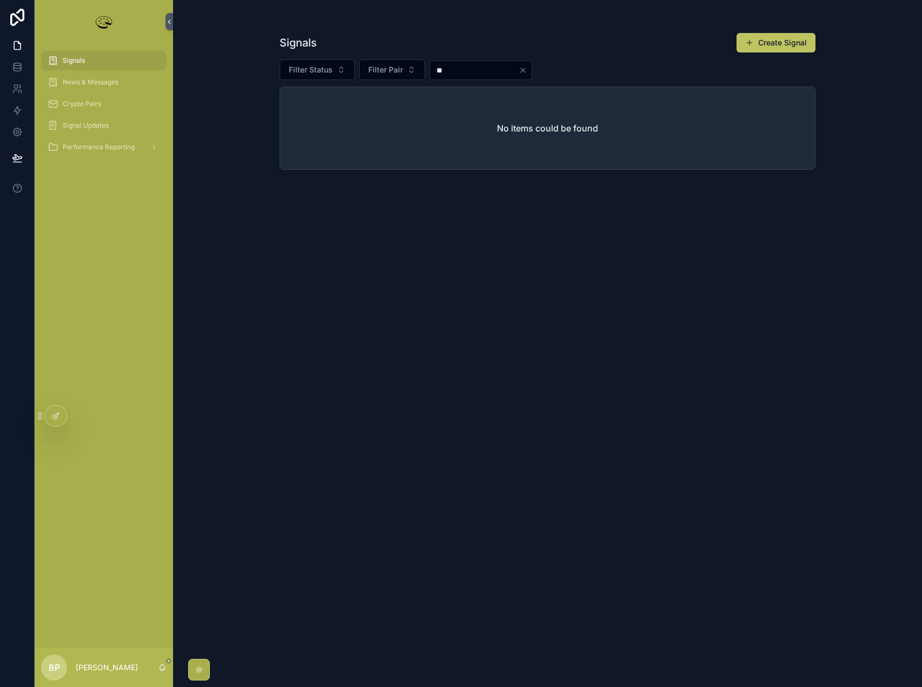
type input "*"
click at [377, 72] on span "Filter Pair" at bounding box center [385, 69] width 35 height 11
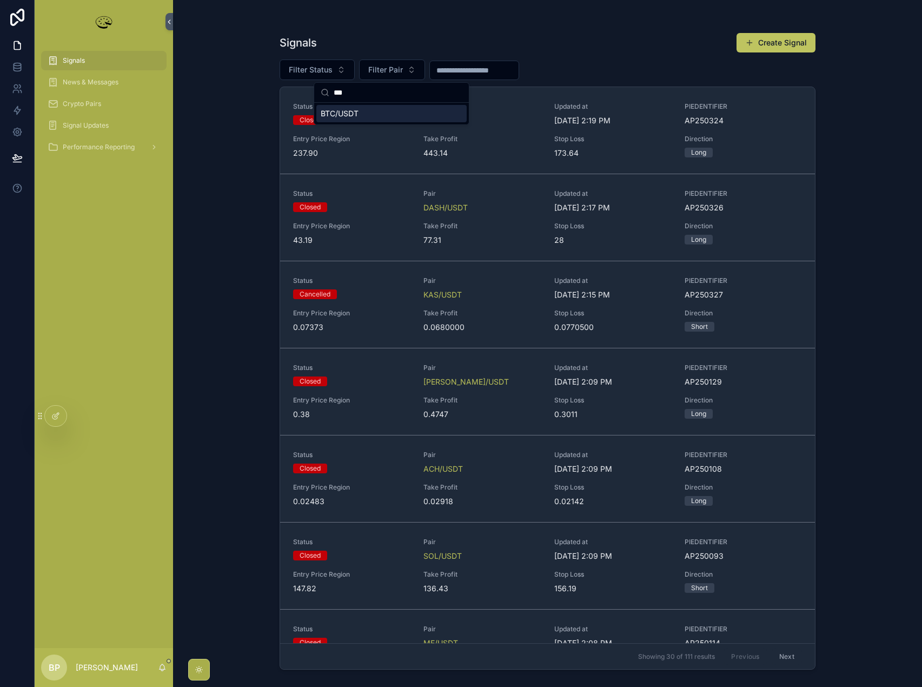
type input "***"
click at [373, 117] on div "BTC/USDT" at bounding box center [391, 113] width 150 height 17
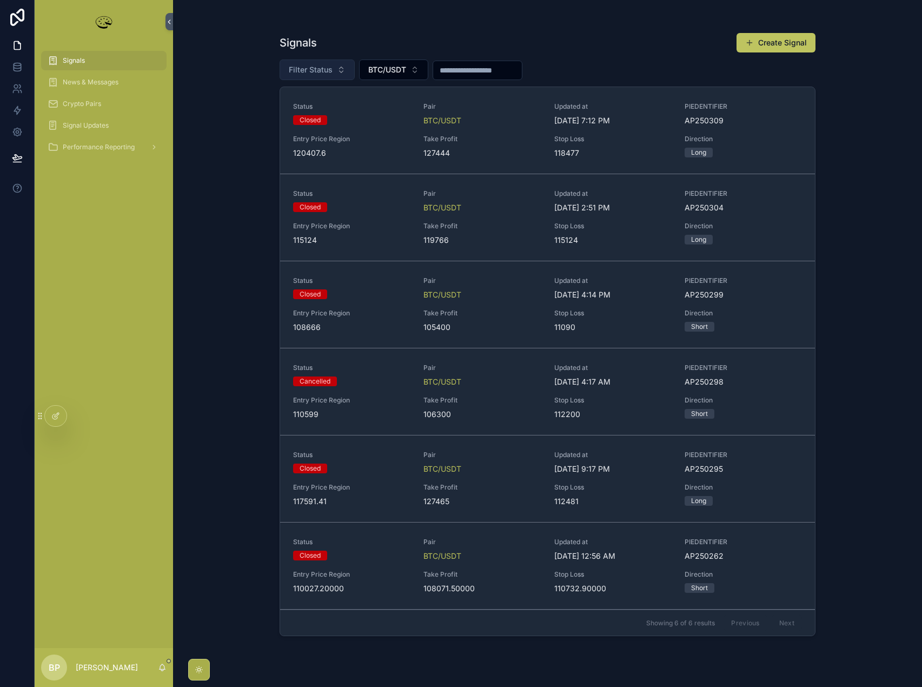
click at [320, 71] on span "Filter Status" at bounding box center [311, 69] width 44 height 11
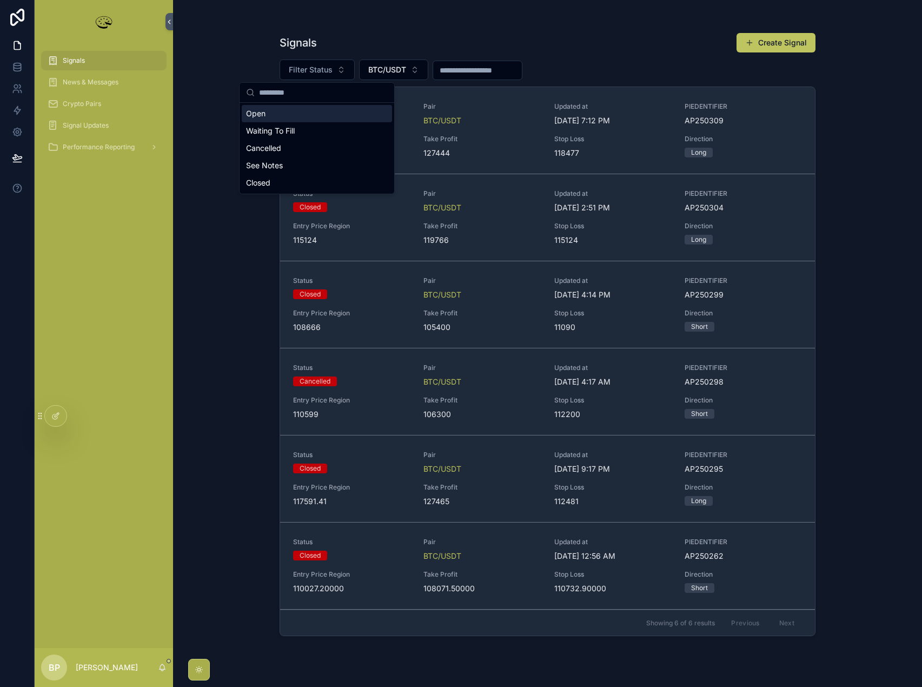
click at [262, 118] on div "Open" at bounding box center [317, 113] width 150 height 17
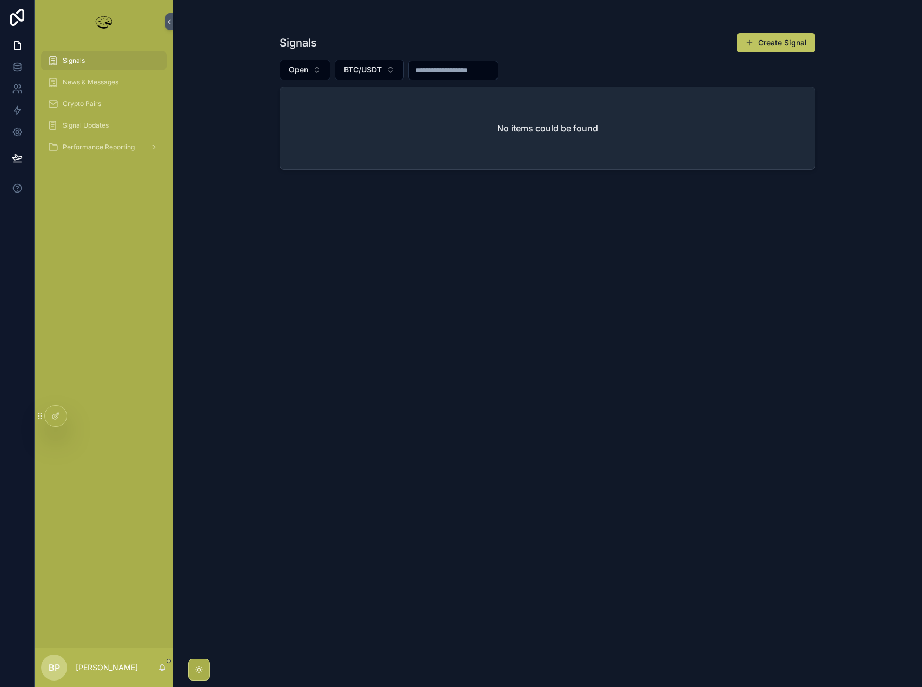
click at [78, 61] on span "Signals" at bounding box center [74, 60] width 22 height 9
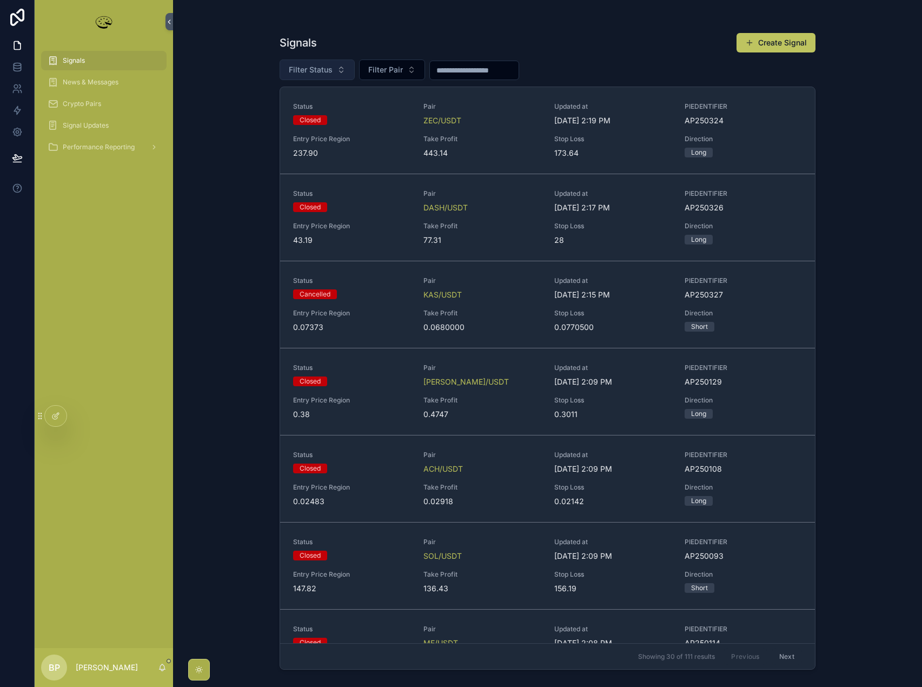
click at [334, 68] on button "Filter Status" at bounding box center [317, 69] width 75 height 21
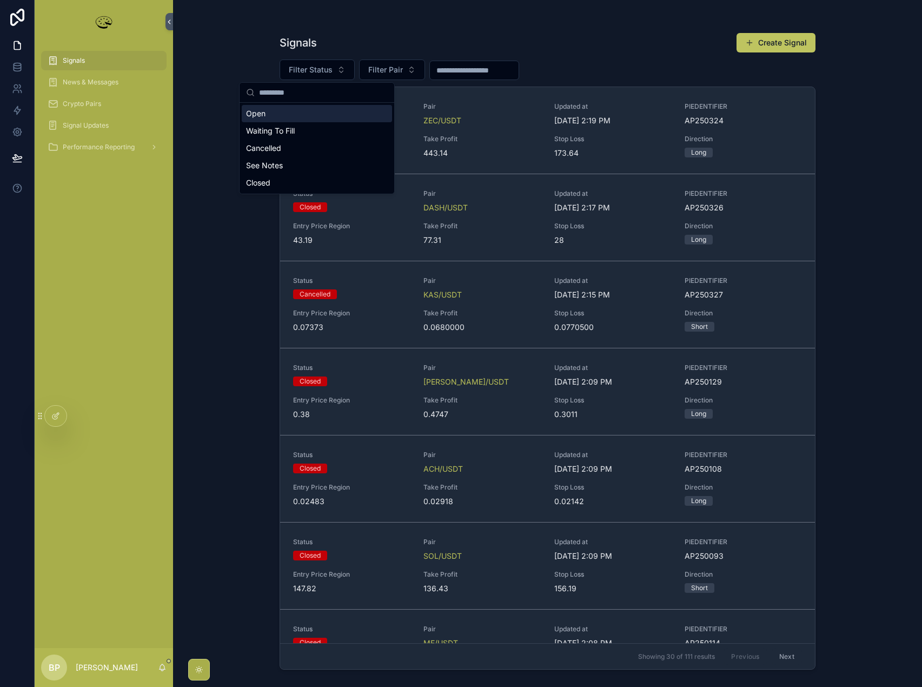
click at [264, 117] on div "Open" at bounding box center [317, 113] width 150 height 17
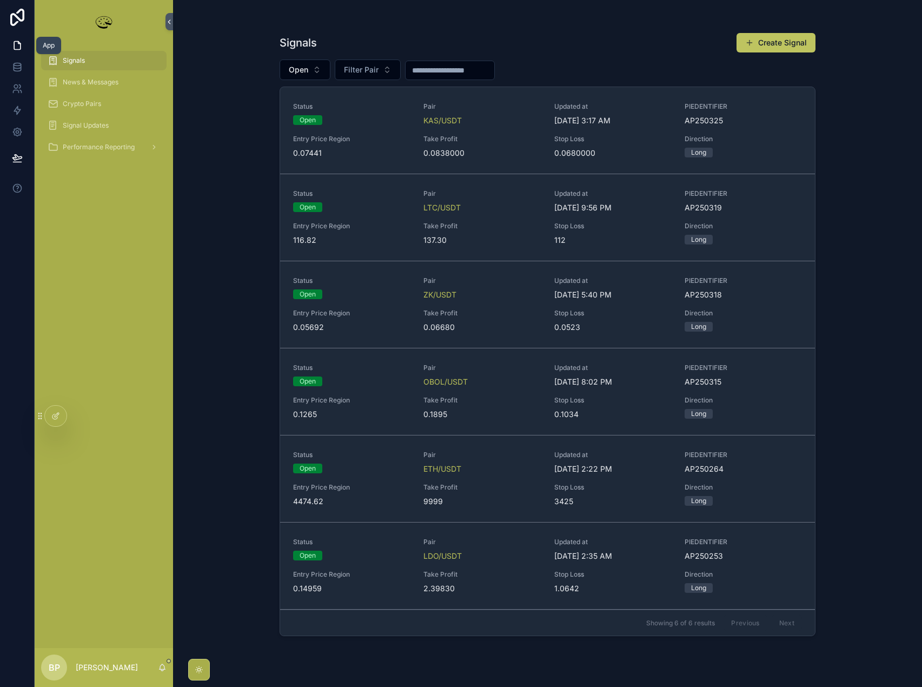
click at [18, 47] on icon at bounding box center [17, 45] width 11 height 11
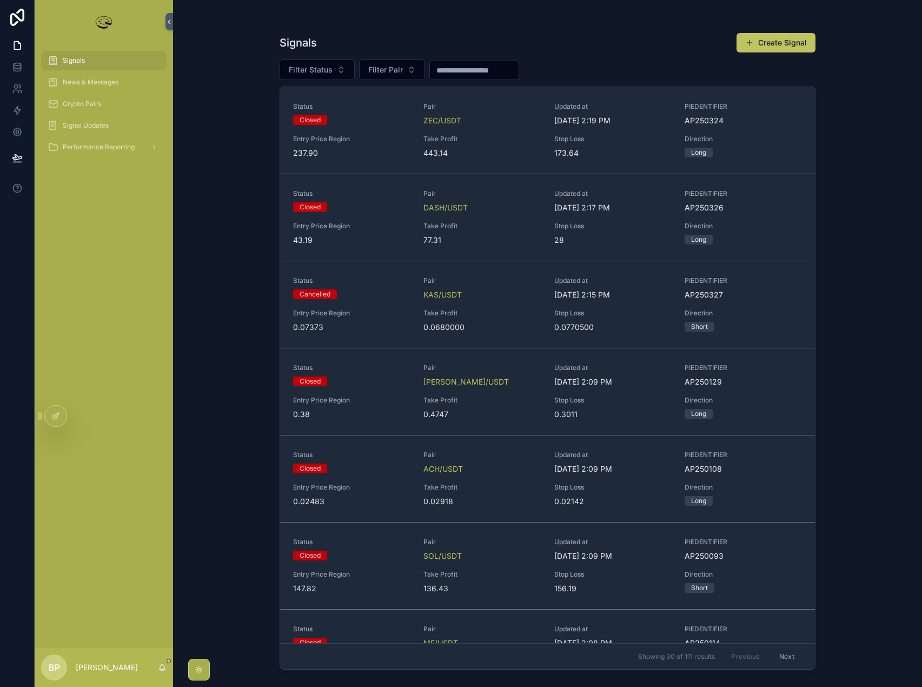
click at [80, 87] on div "News & Messages" at bounding box center [104, 82] width 112 height 17
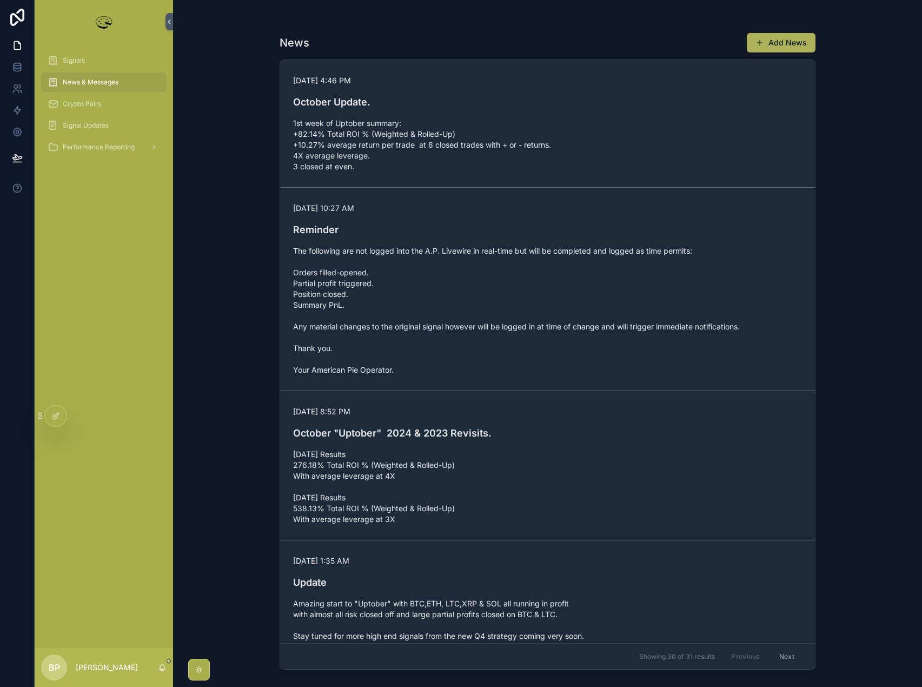
click at [777, 48] on button "Add News" at bounding box center [781, 42] width 69 height 19
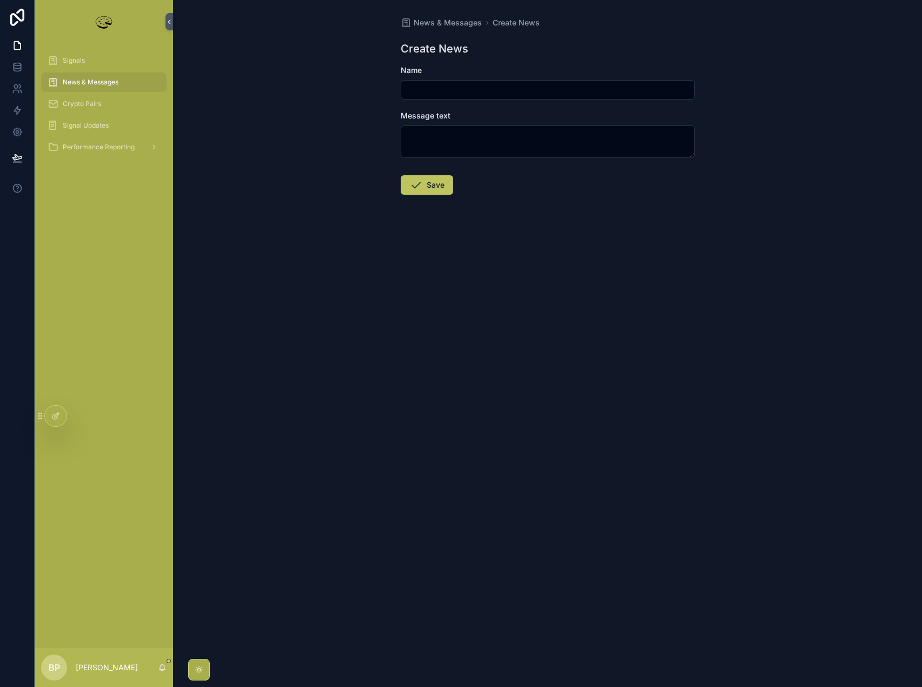
click at [437, 90] on input "scrollable content" at bounding box center [547, 89] width 293 height 15
type input "*"
type input "********"
click at [432, 138] on textarea "scrollable content" at bounding box center [548, 141] width 294 height 32
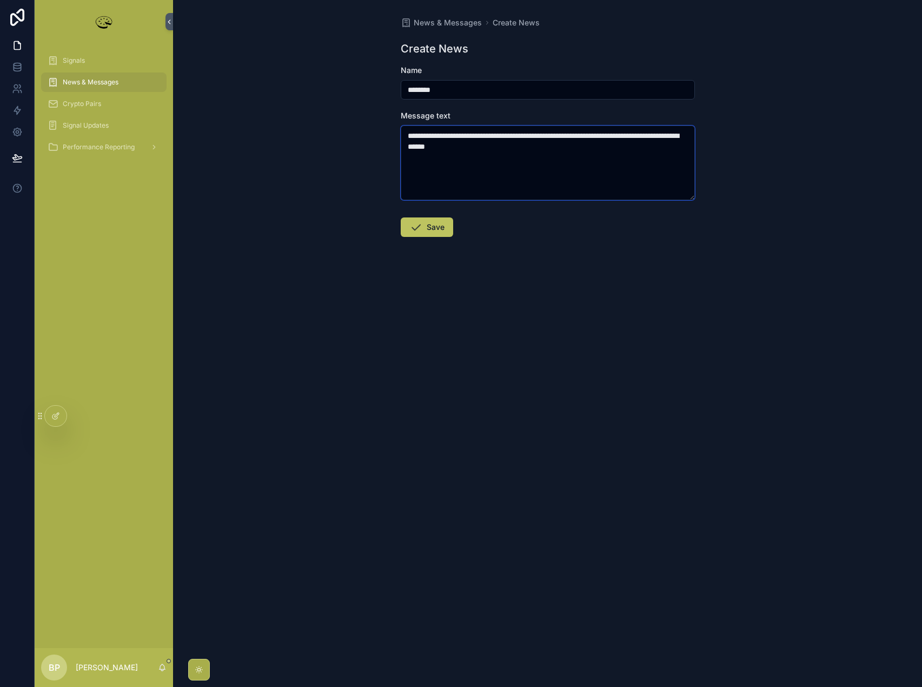
type textarea "**********"
drag, startPoint x: 551, startPoint y: 147, endPoint x: 395, endPoint y: 128, distance: 157.5
click at [395, 128] on div "**********" at bounding box center [547, 153] width 311 height 306
